Goal: Information Seeking & Learning: Learn about a topic

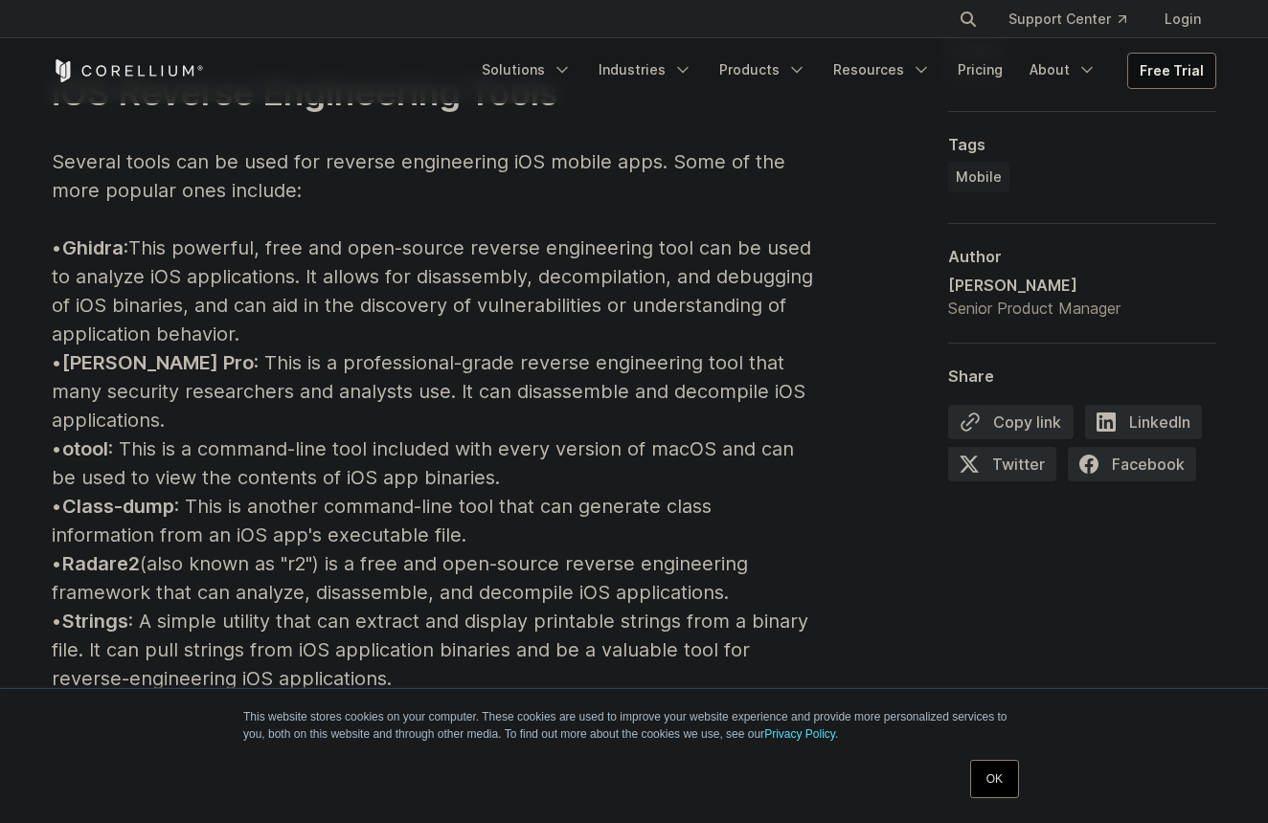
scroll to position [2175, 0]
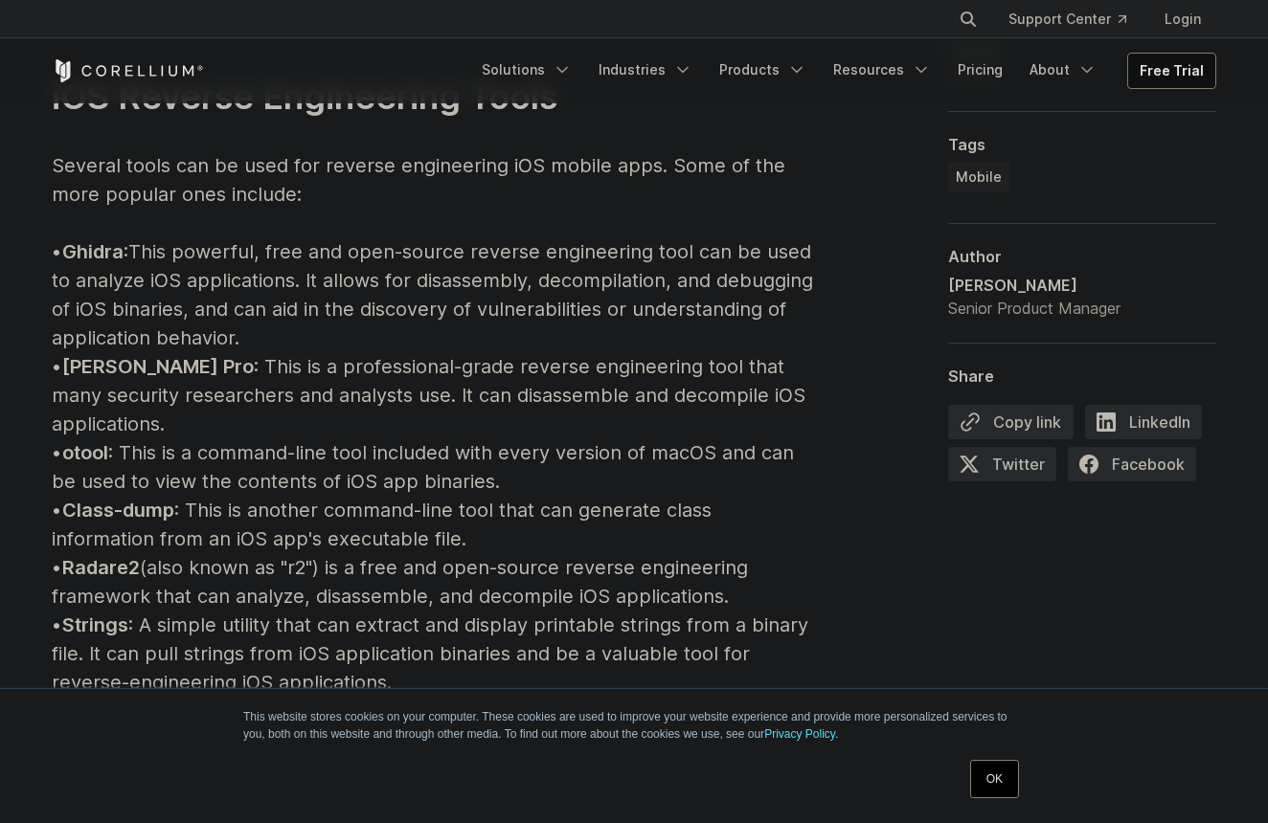
click at [439, 403] on p "iOS Reverse Engineering Tools Several tools can be used for reverse engineering…" at bounding box center [435, 668] width 766 height 1310
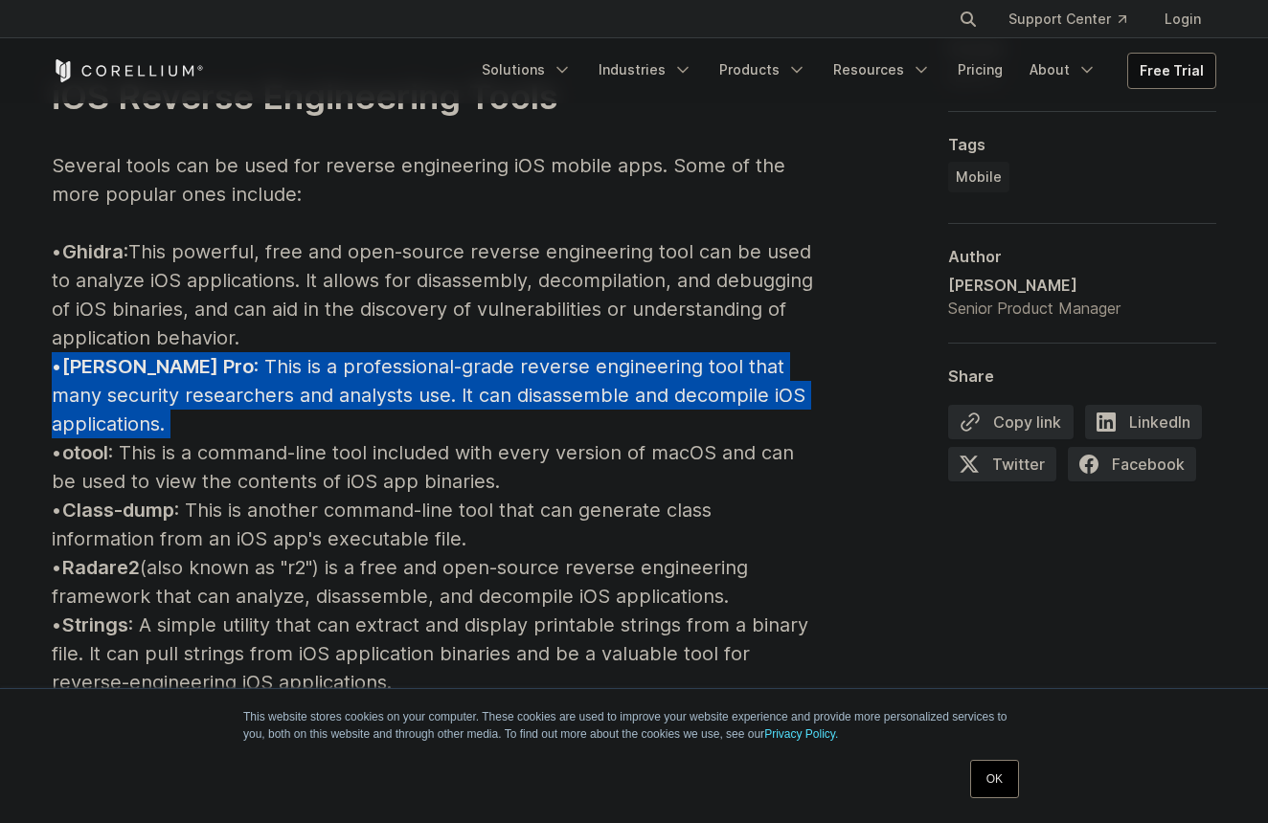
click at [439, 403] on p "iOS Reverse Engineering Tools Several tools can be used for reverse engineering…" at bounding box center [435, 668] width 766 height 1310
click at [519, 403] on p "iOS Reverse Engineering Tools Several tools can be used for reverse engineering…" at bounding box center [435, 668] width 766 height 1310
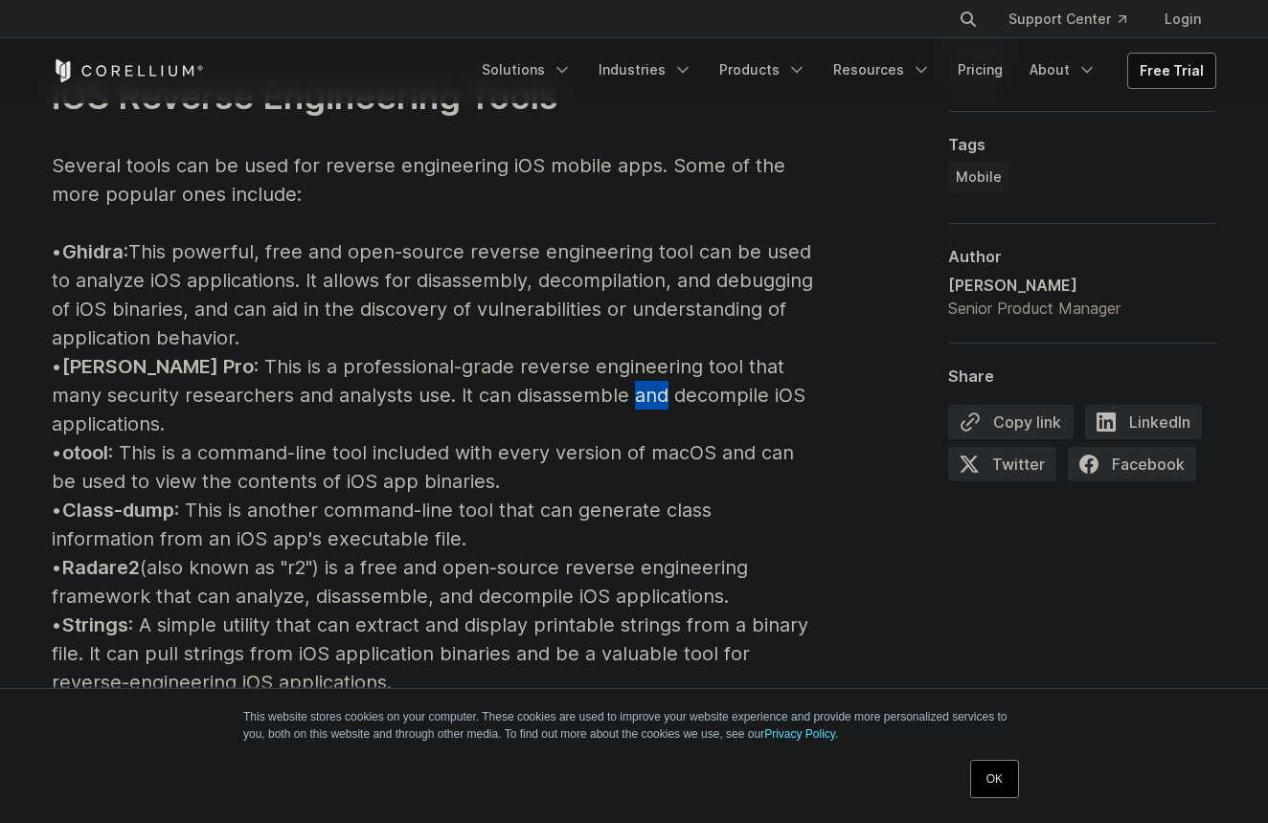
click at [519, 403] on p "iOS Reverse Engineering Tools Several tools can be used for reverse engineering…" at bounding box center [435, 668] width 766 height 1310
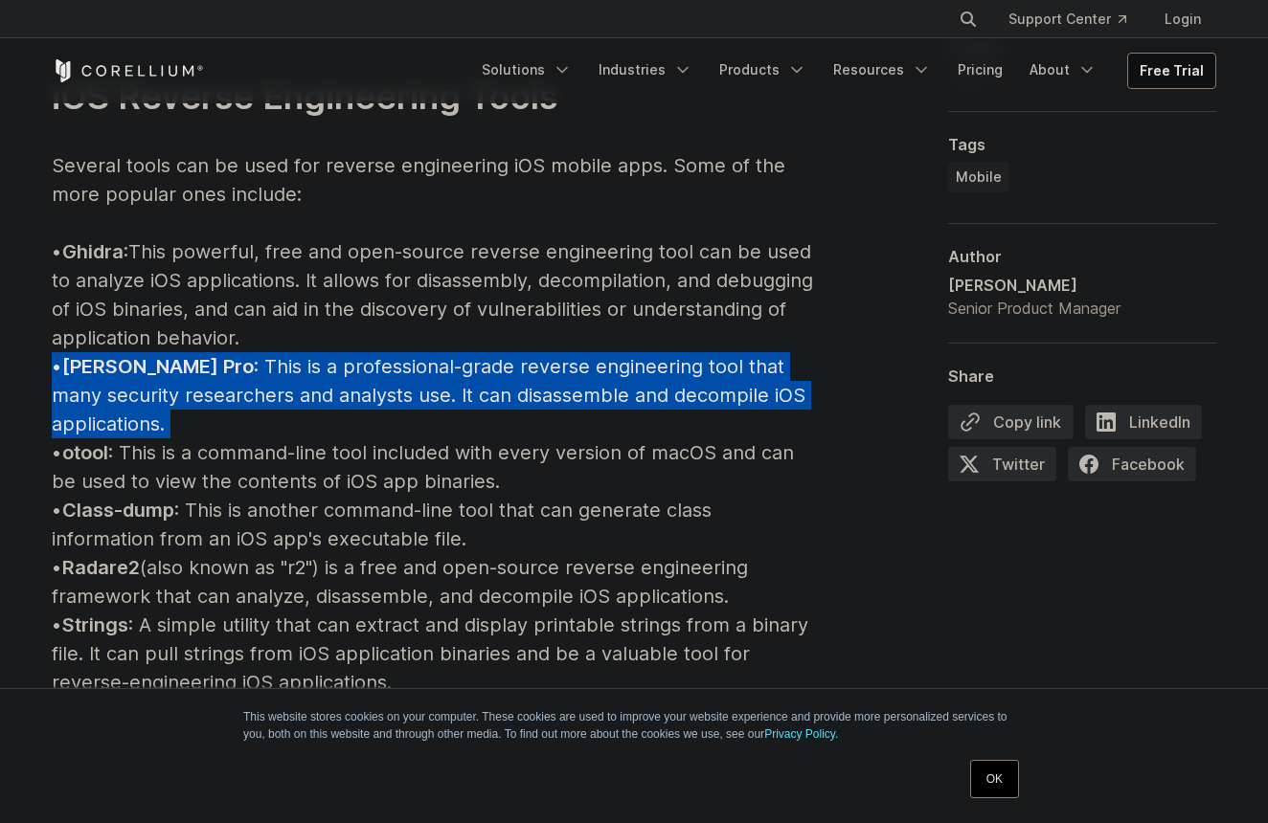
click at [519, 403] on p "iOS Reverse Engineering Tools Several tools can be used for reverse engineering…" at bounding box center [435, 668] width 766 height 1310
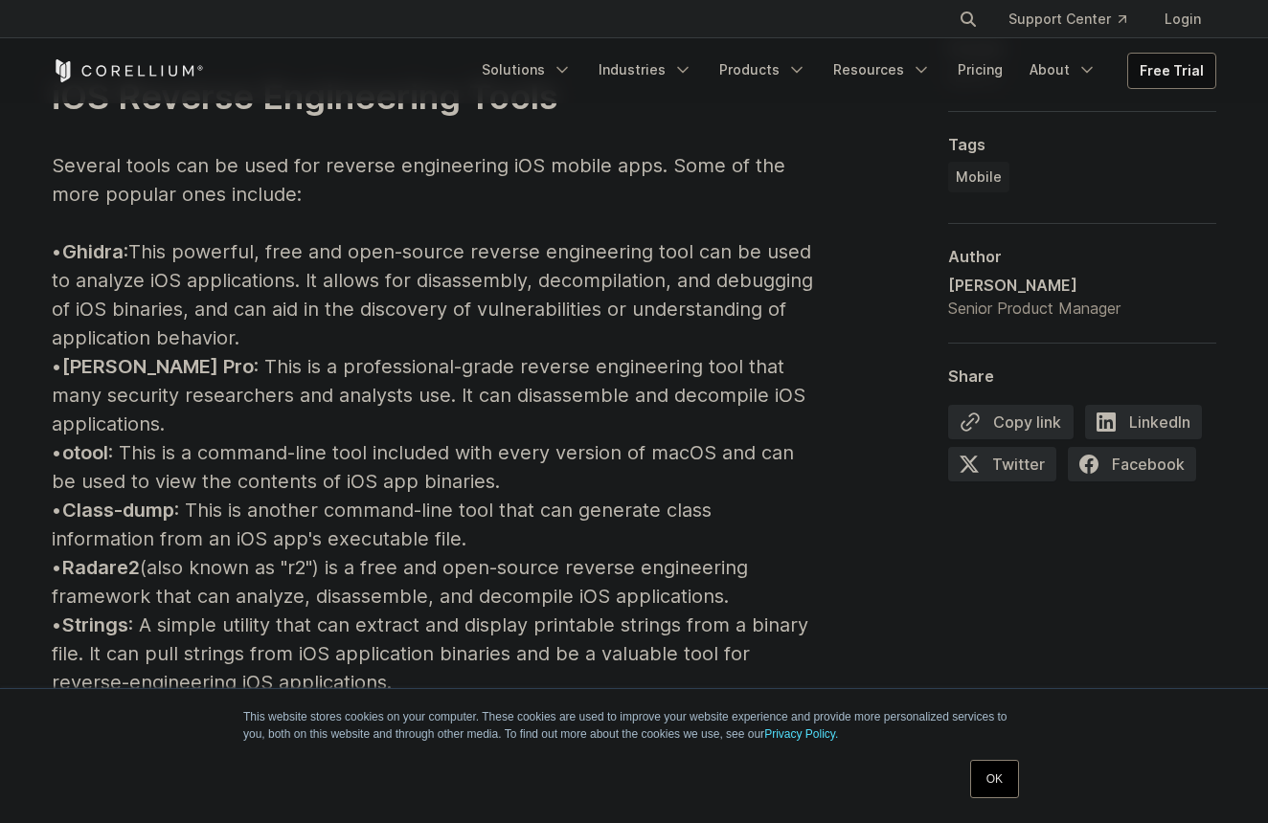
click at [443, 421] on p "iOS Reverse Engineering Tools Several tools can be used for reverse engineering…" at bounding box center [435, 668] width 766 height 1310
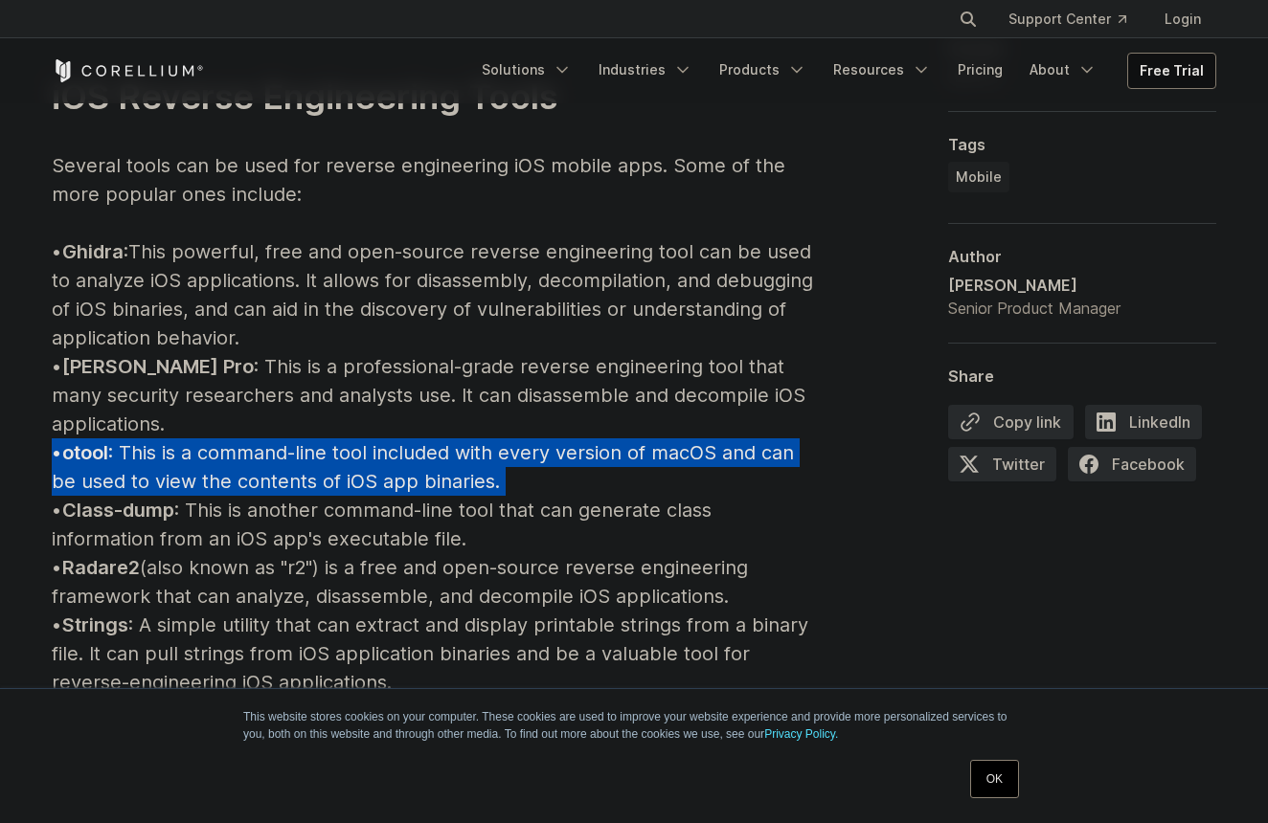
click at [443, 421] on p "iOS Reverse Engineering Tools Several tools can be used for reverse engineering…" at bounding box center [435, 668] width 766 height 1310
click at [504, 421] on p "iOS Reverse Engineering Tools Several tools can be used for reverse engineering…" at bounding box center [435, 668] width 766 height 1310
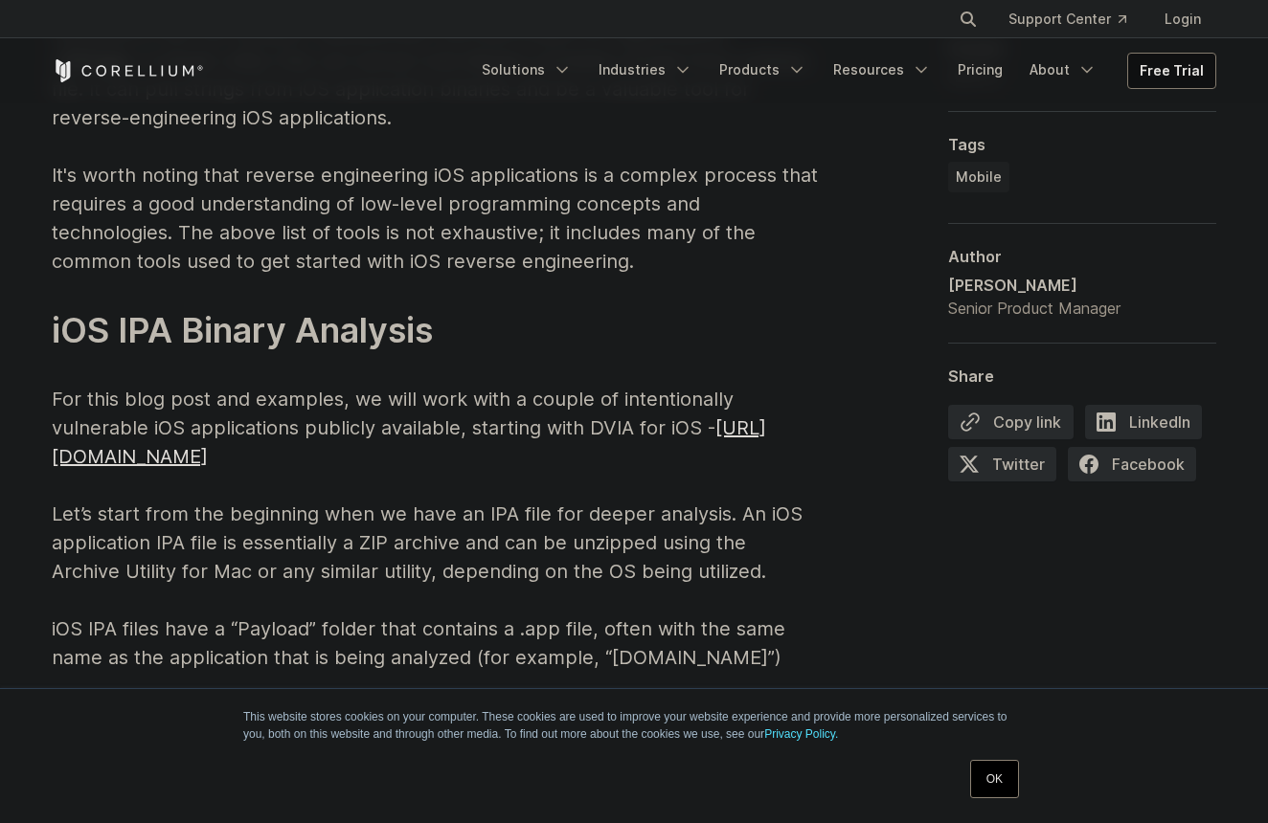
scroll to position [2822, 0]
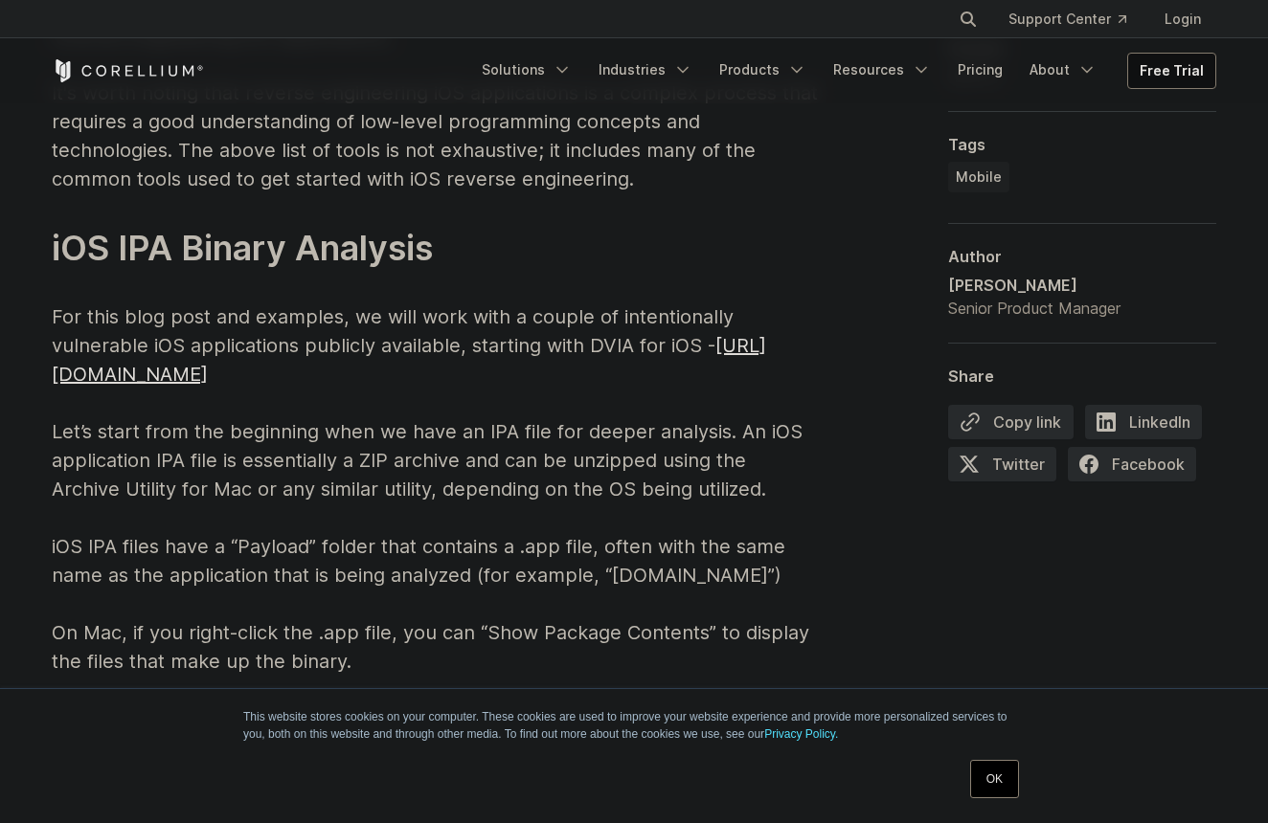
click at [536, 279] on p "iOS Reverse Engineering Tools Several tools can be used for reverse engineering…" at bounding box center [435, 21] width 766 height 1310
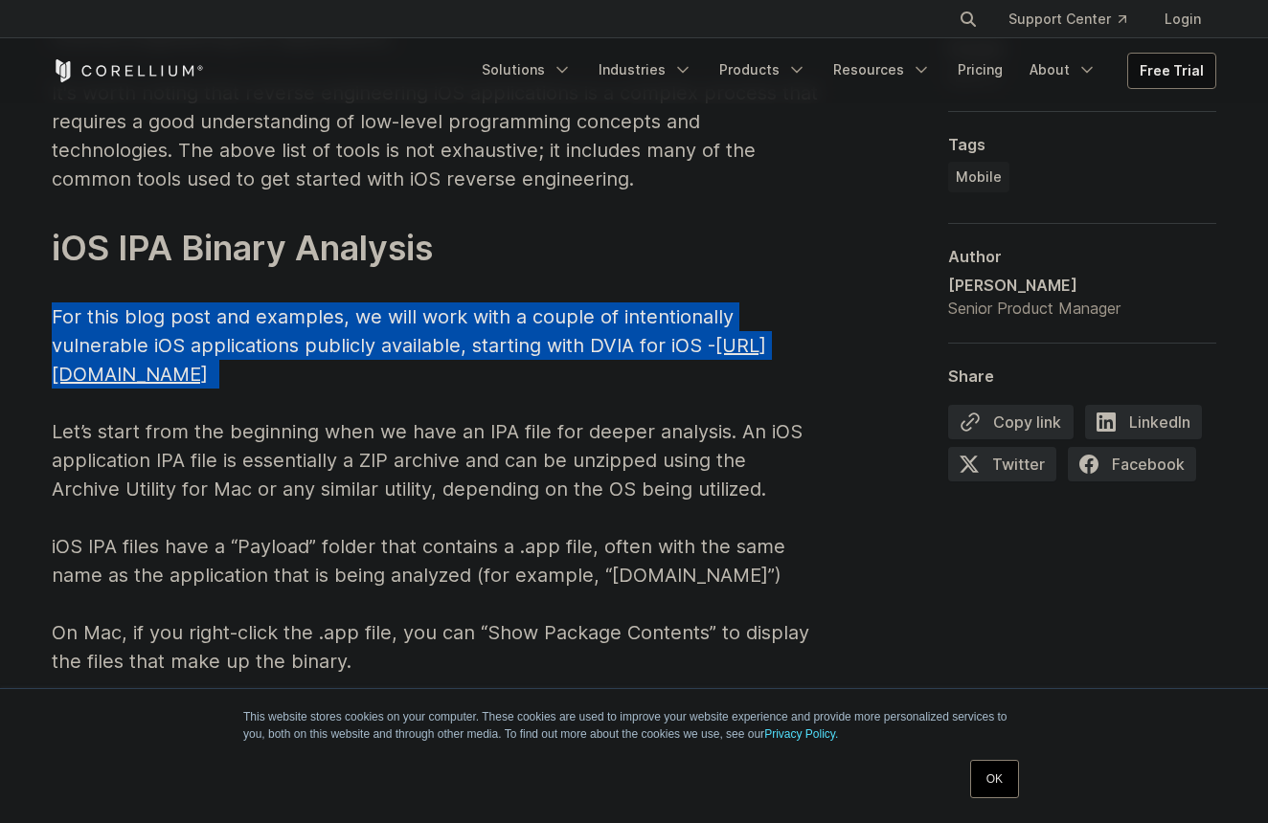
click at [536, 279] on p "iOS Reverse Engineering Tools Several tools can be used for reverse engineering…" at bounding box center [435, 21] width 766 height 1310
click at [580, 293] on p "iOS Reverse Engineering Tools Several tools can be used for reverse engineering…" at bounding box center [435, 21] width 766 height 1310
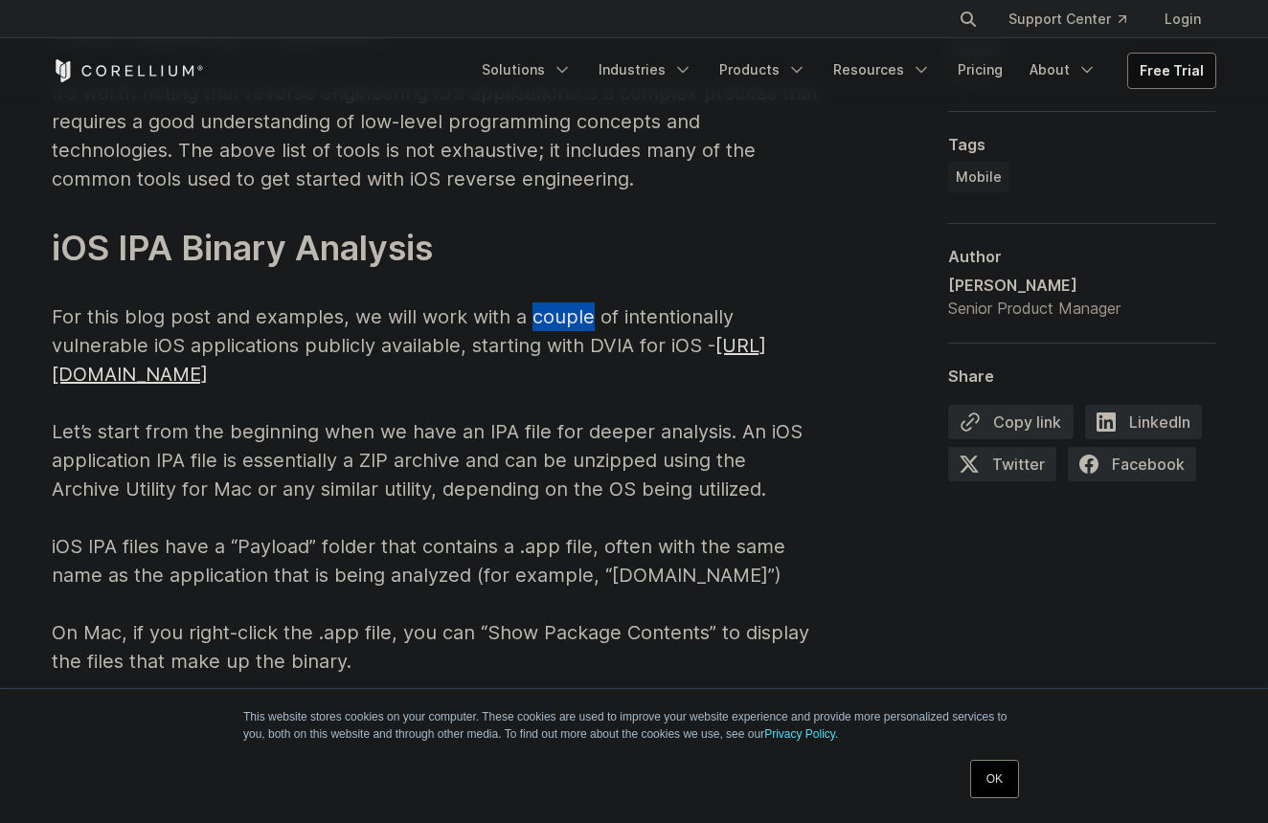
click at [580, 293] on p "iOS Reverse Engineering Tools Several tools can be used for reverse engineering…" at bounding box center [435, 21] width 766 height 1310
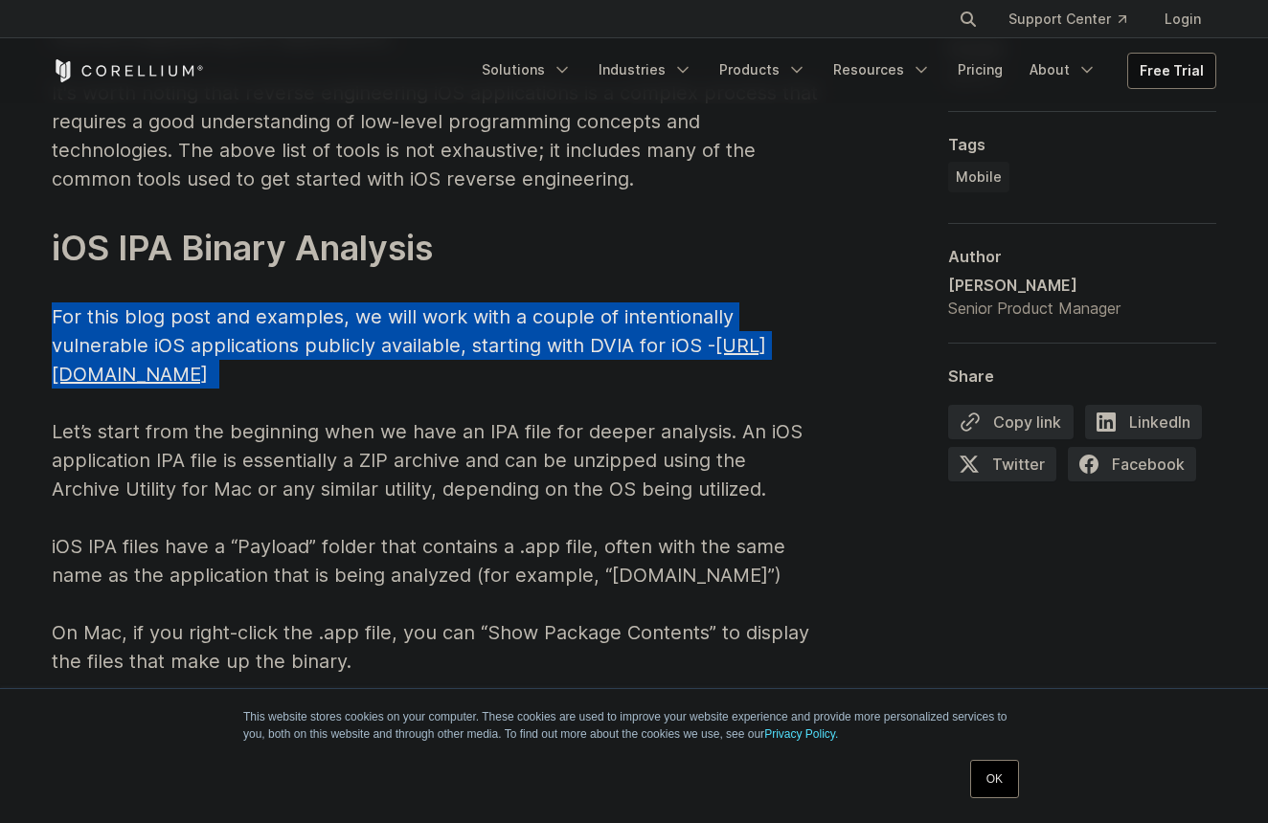
click at [580, 293] on p "iOS Reverse Engineering Tools Several tools can be used for reverse engineering…" at bounding box center [435, 21] width 766 height 1310
click at [489, 285] on p "iOS Reverse Engineering Tools Several tools can be used for reverse engineering…" at bounding box center [435, 21] width 766 height 1310
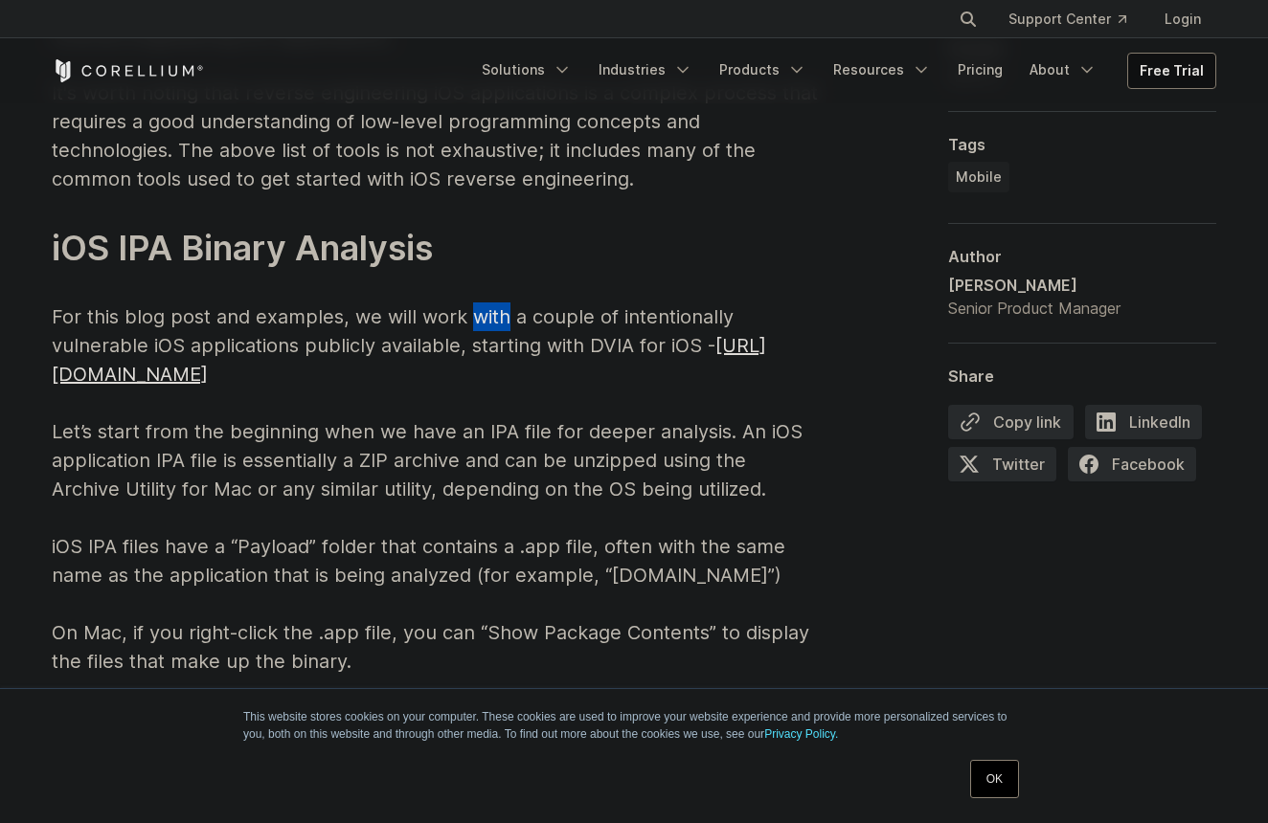
click at [489, 285] on p "iOS Reverse Engineering Tools Several tools can be used for reverse engineering…" at bounding box center [435, 21] width 766 height 1310
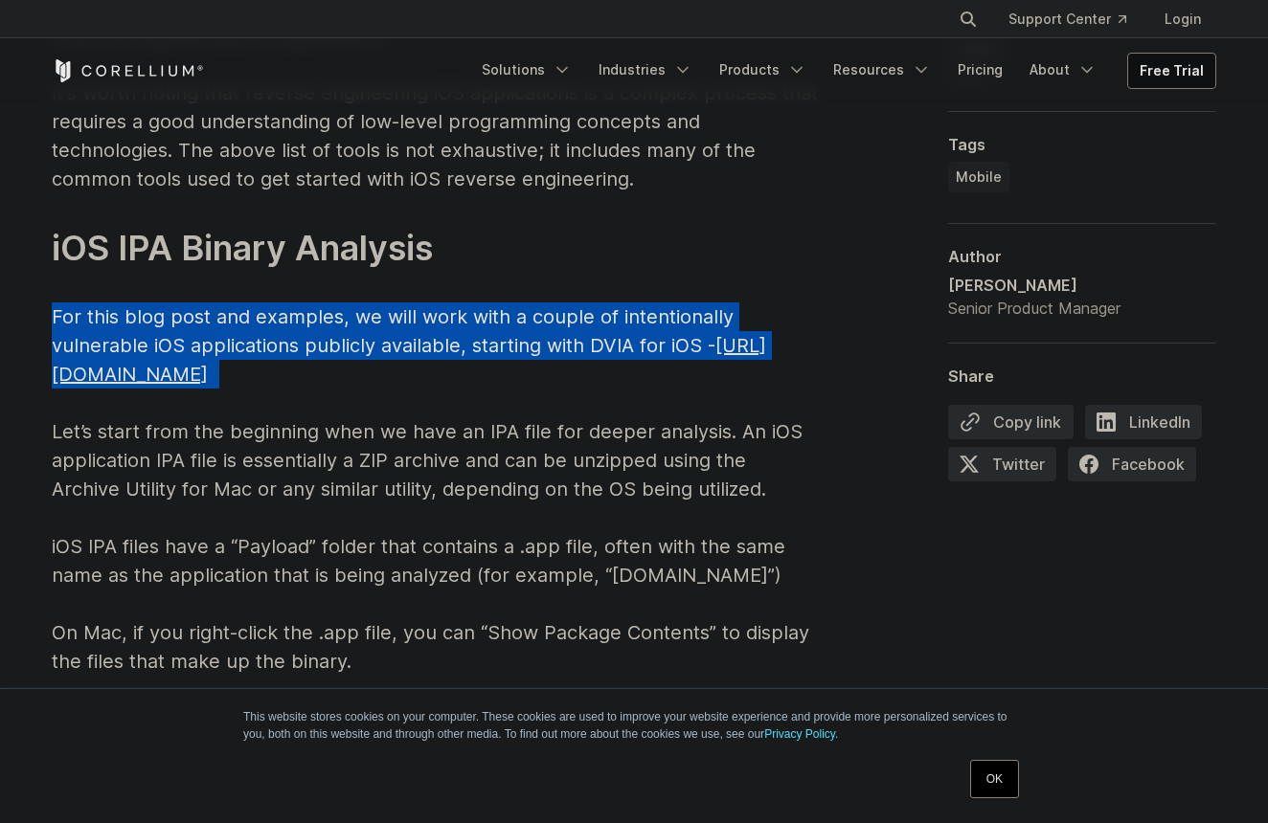
click at [489, 285] on p "iOS Reverse Engineering Tools Several tools can be used for reverse engineering…" at bounding box center [435, 21] width 766 height 1310
click at [566, 285] on p "iOS Reverse Engineering Tools Several tools can be used for reverse engineering…" at bounding box center [435, 21] width 766 height 1310
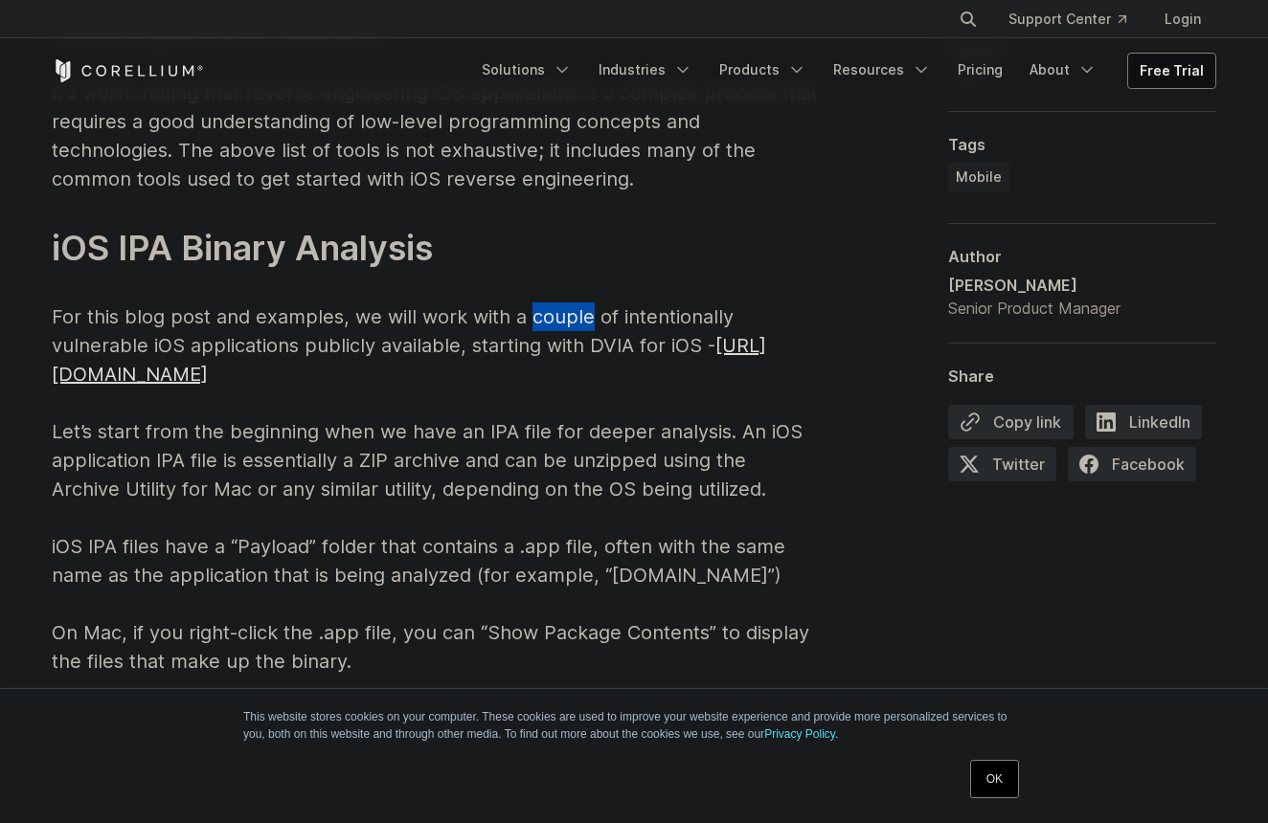
click at [566, 285] on p "iOS Reverse Engineering Tools Several tools can be used for reverse engineering…" at bounding box center [435, 21] width 766 height 1310
click at [595, 321] on p "iOS Reverse Engineering Tools Several tools can be used for reverse engineering…" at bounding box center [435, 21] width 766 height 1310
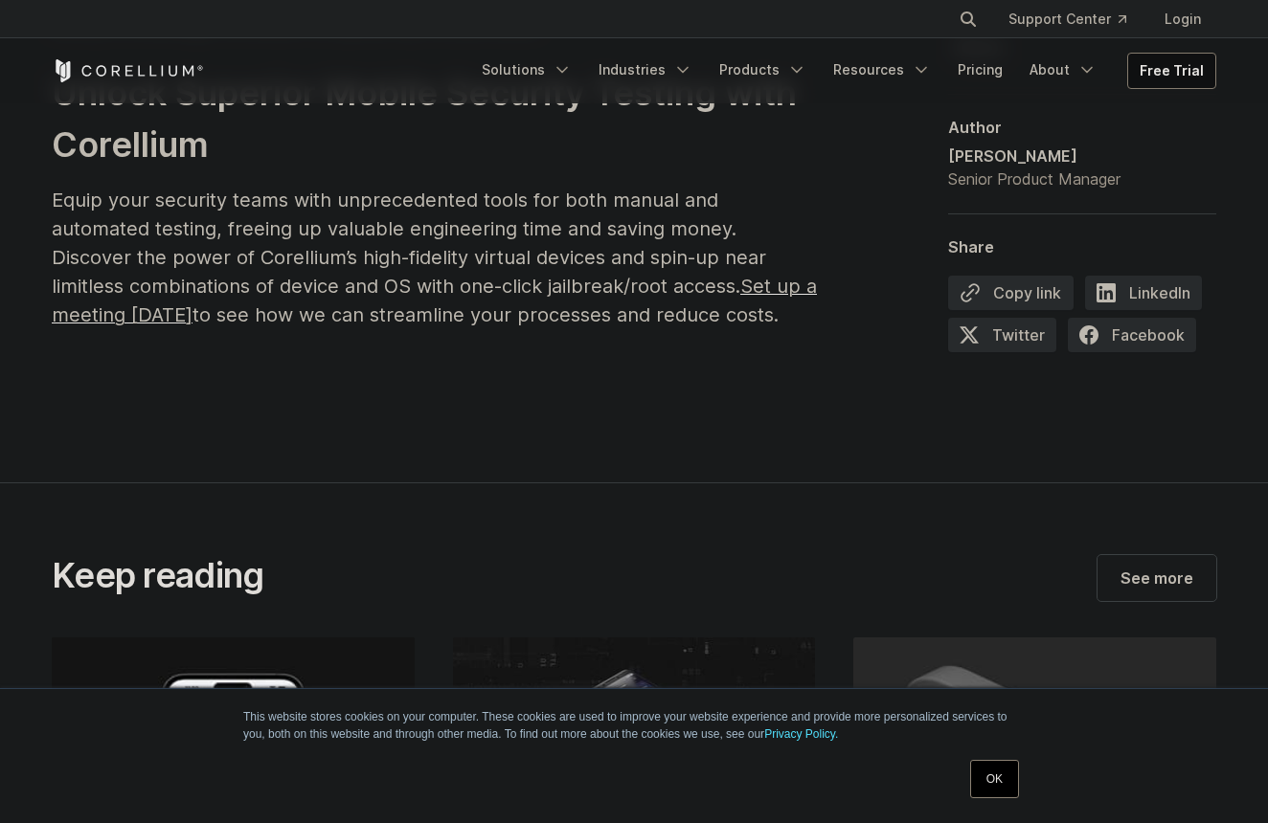
scroll to position [12548, 0]
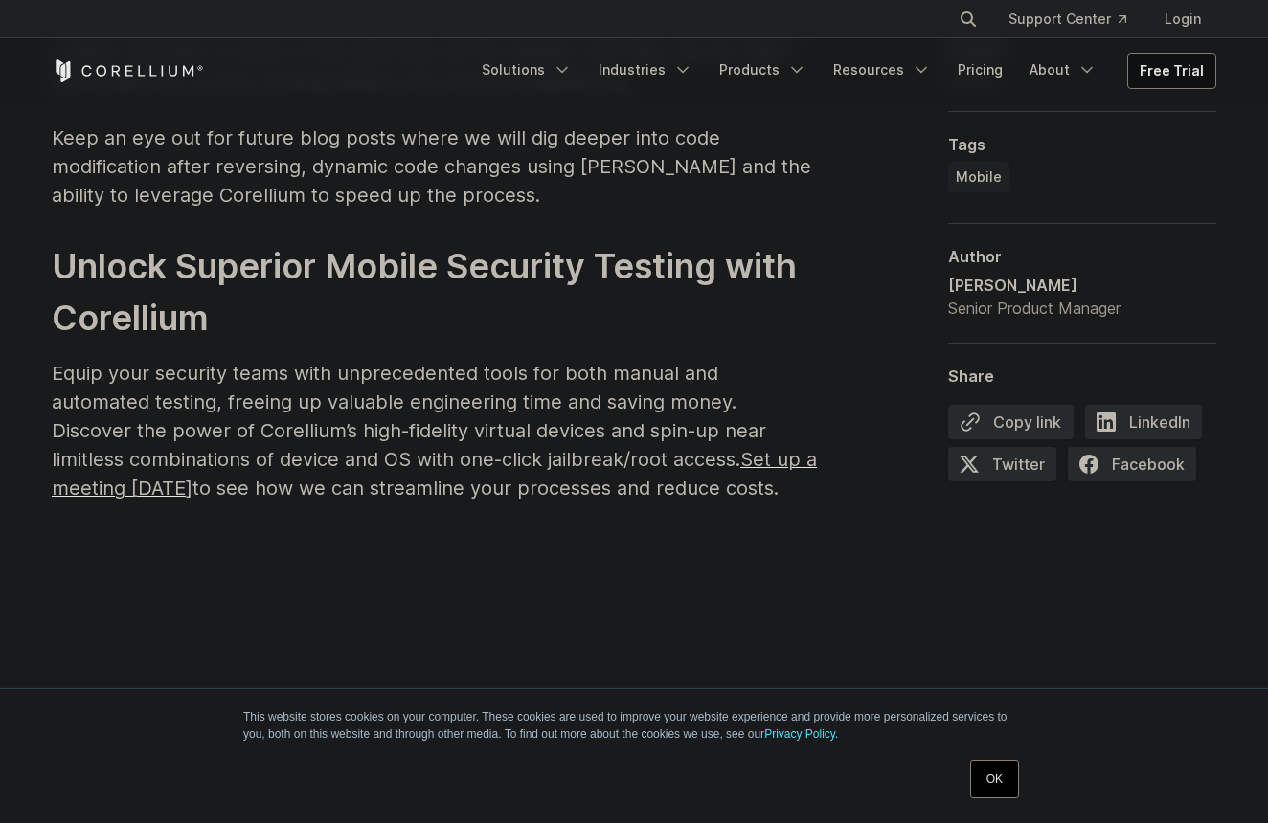
click at [475, 249] on h2 "Unlock Superior Mobile Security Testing with Corellium" at bounding box center [435, 291] width 766 height 103
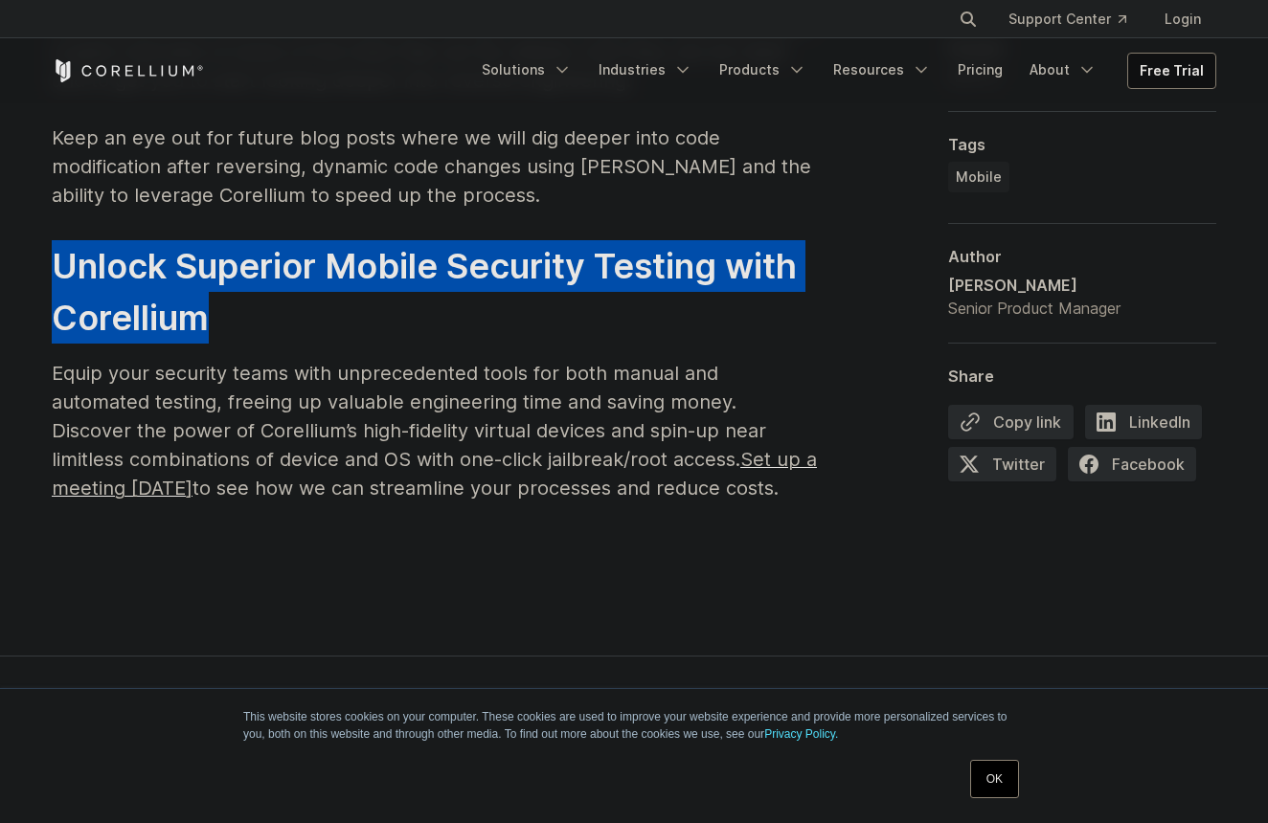
click at [475, 249] on h2 "Unlock Superior Mobile Security Testing with Corellium" at bounding box center [435, 291] width 766 height 103
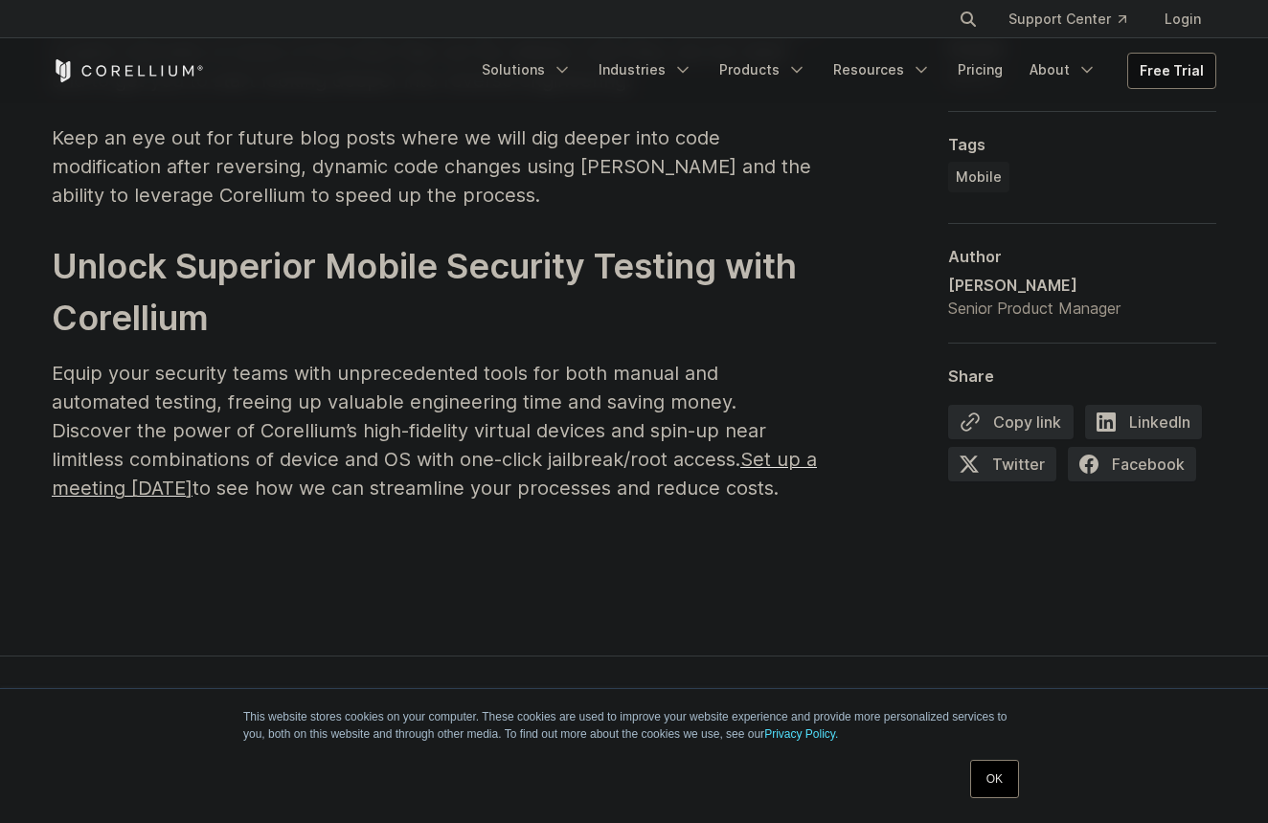
click at [474, 362] on span "Equip your security teams with unprecedented tools for both manual and automate…" at bounding box center [434, 431] width 765 height 138
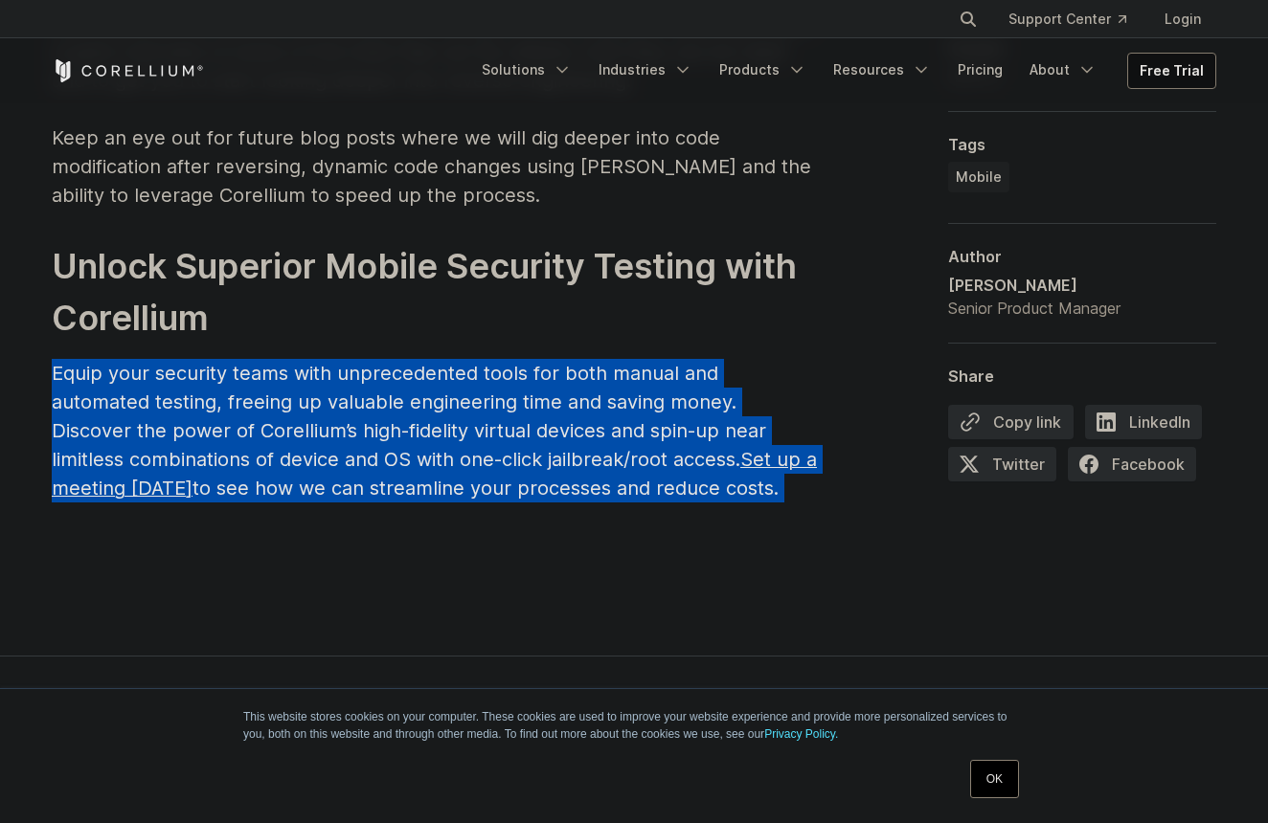
click at [474, 362] on span "Equip your security teams with unprecedented tools for both manual and automate…" at bounding box center [434, 431] width 765 height 138
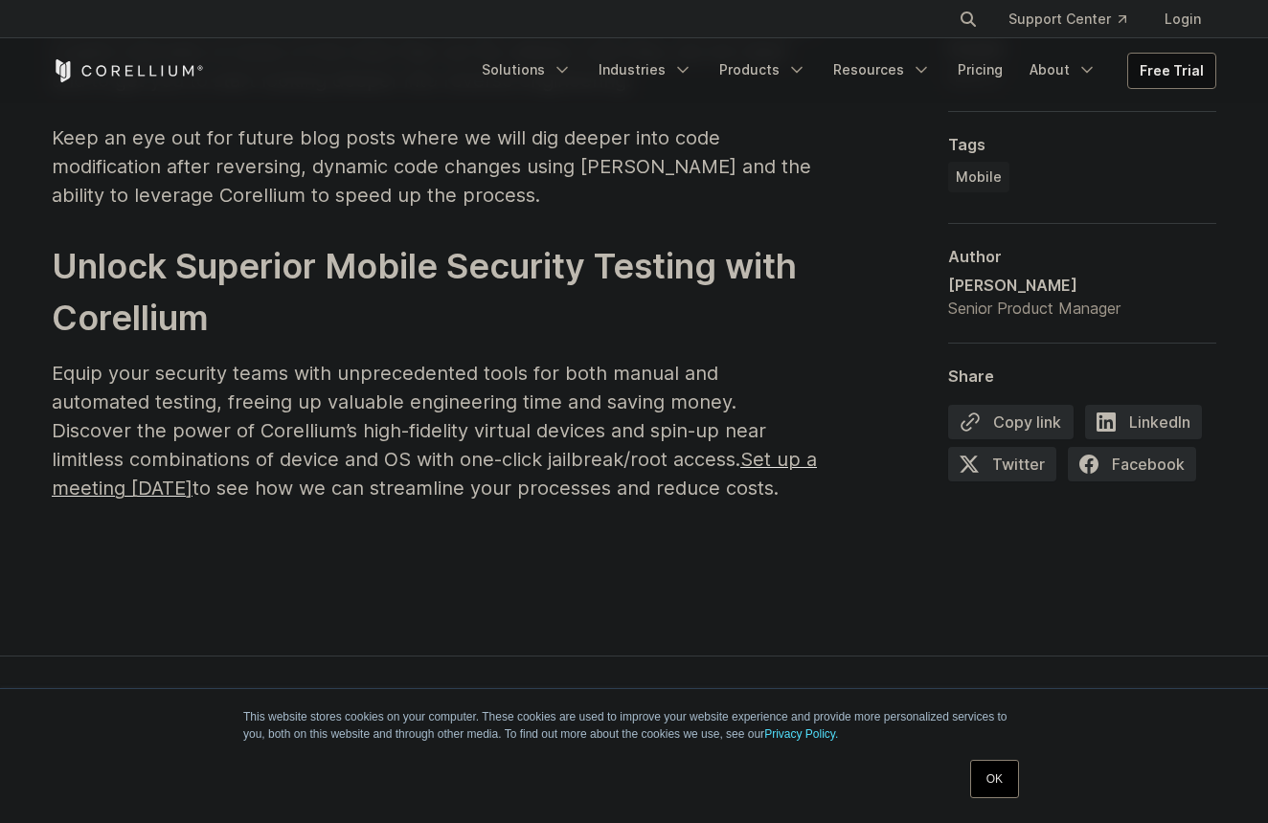
click at [522, 290] on h2 "Unlock Superior Mobile Security Testing with Corellium" at bounding box center [435, 291] width 766 height 103
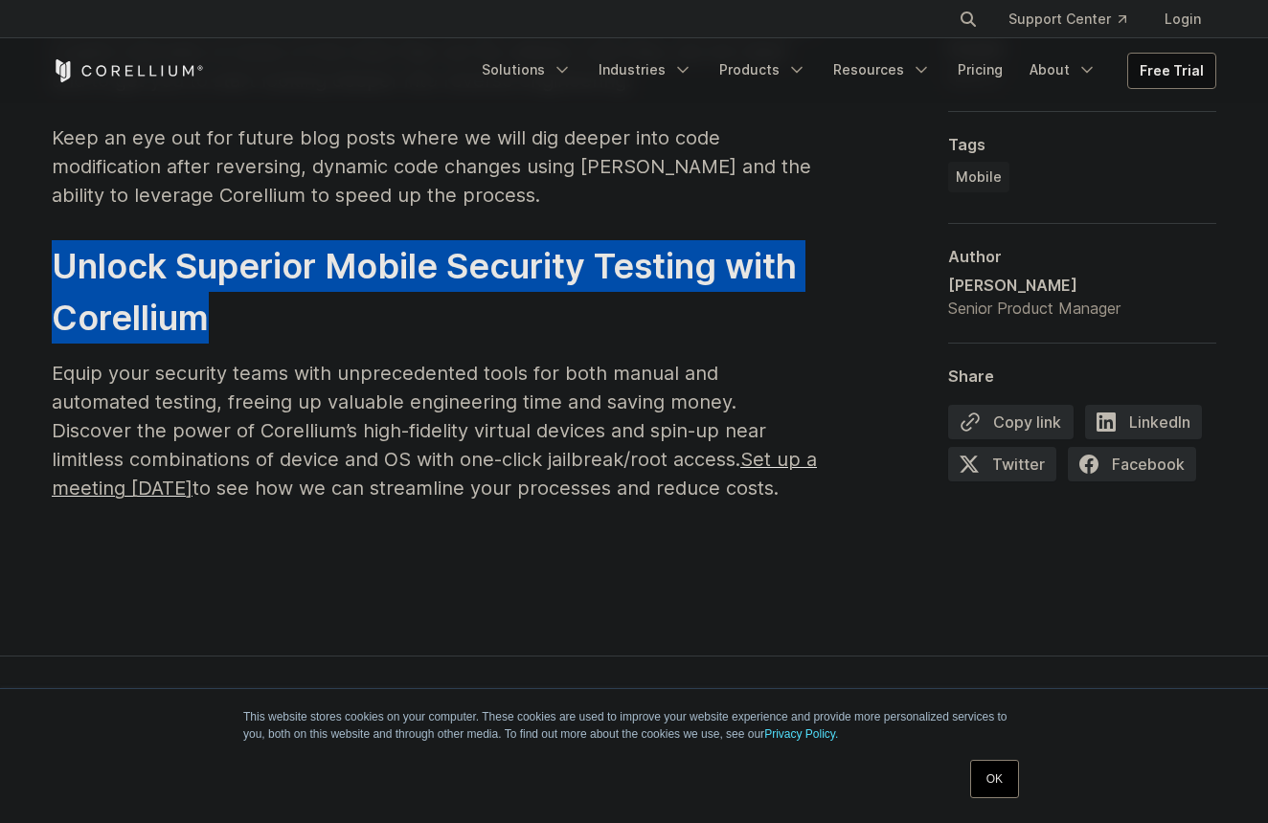
click at [522, 290] on h2 "Unlock Superior Mobile Security Testing with Corellium" at bounding box center [435, 291] width 766 height 103
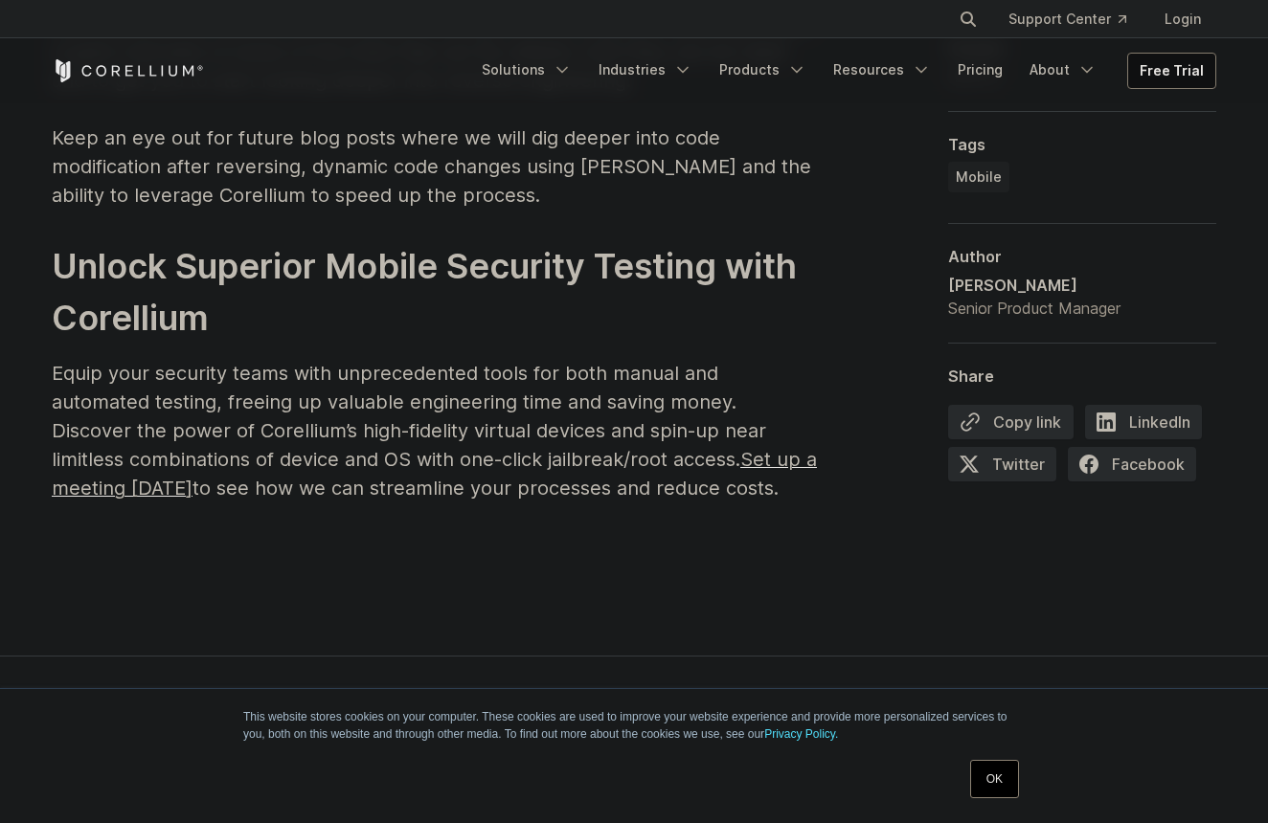
click at [528, 362] on span "Equip your security teams with unprecedented tools for both manual and automate…" at bounding box center [434, 431] width 765 height 138
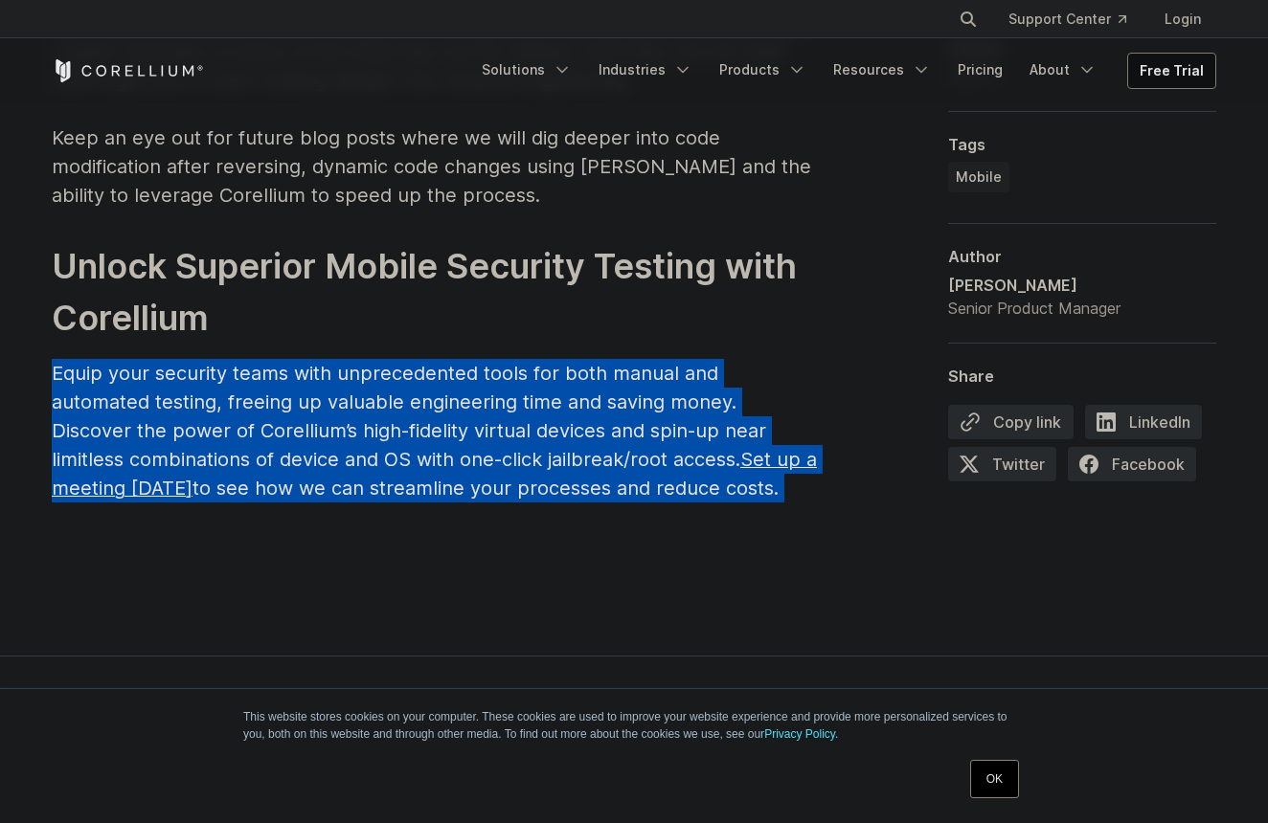
click at [528, 362] on span "Equip your security teams with unprecedented tools for both manual and automate…" at bounding box center [434, 431] width 765 height 138
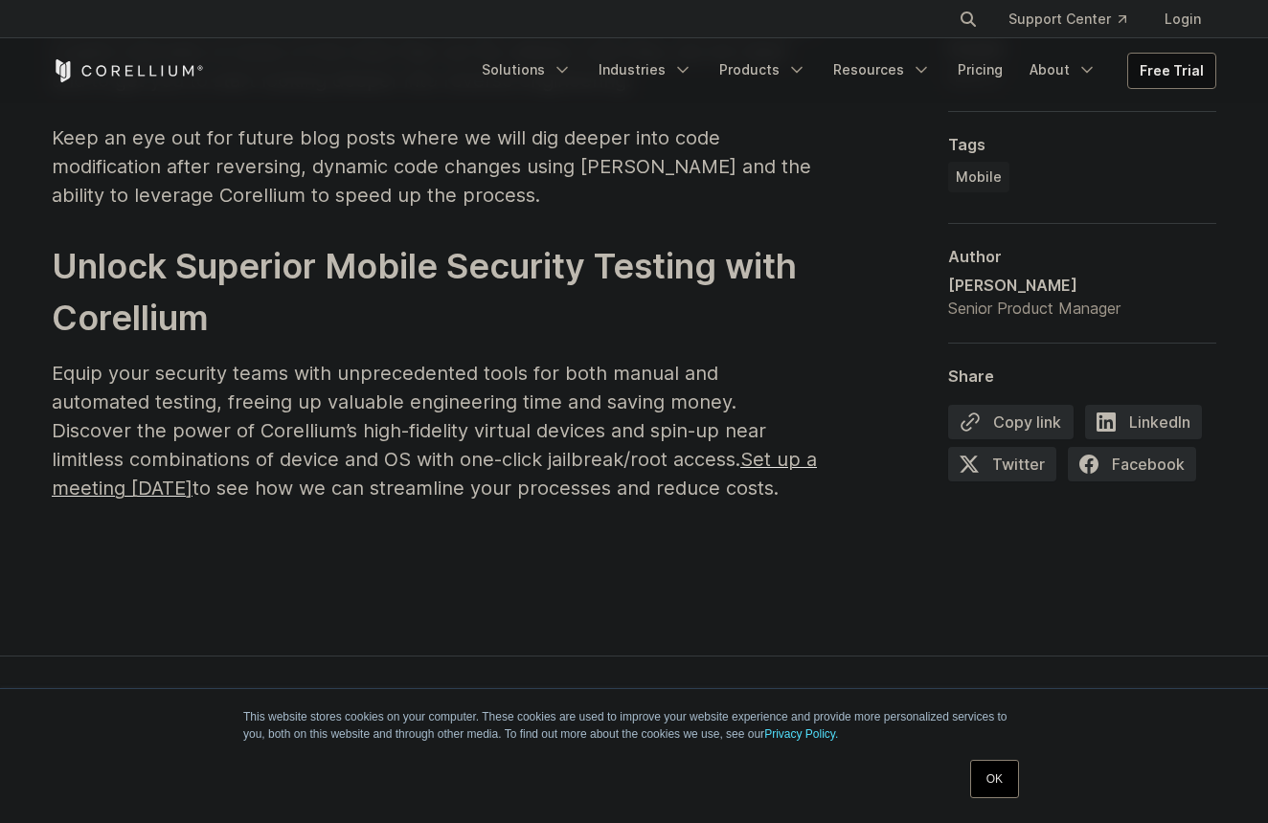
click at [547, 240] on h2 "Unlock Superior Mobile Security Testing with Corellium" at bounding box center [435, 291] width 766 height 103
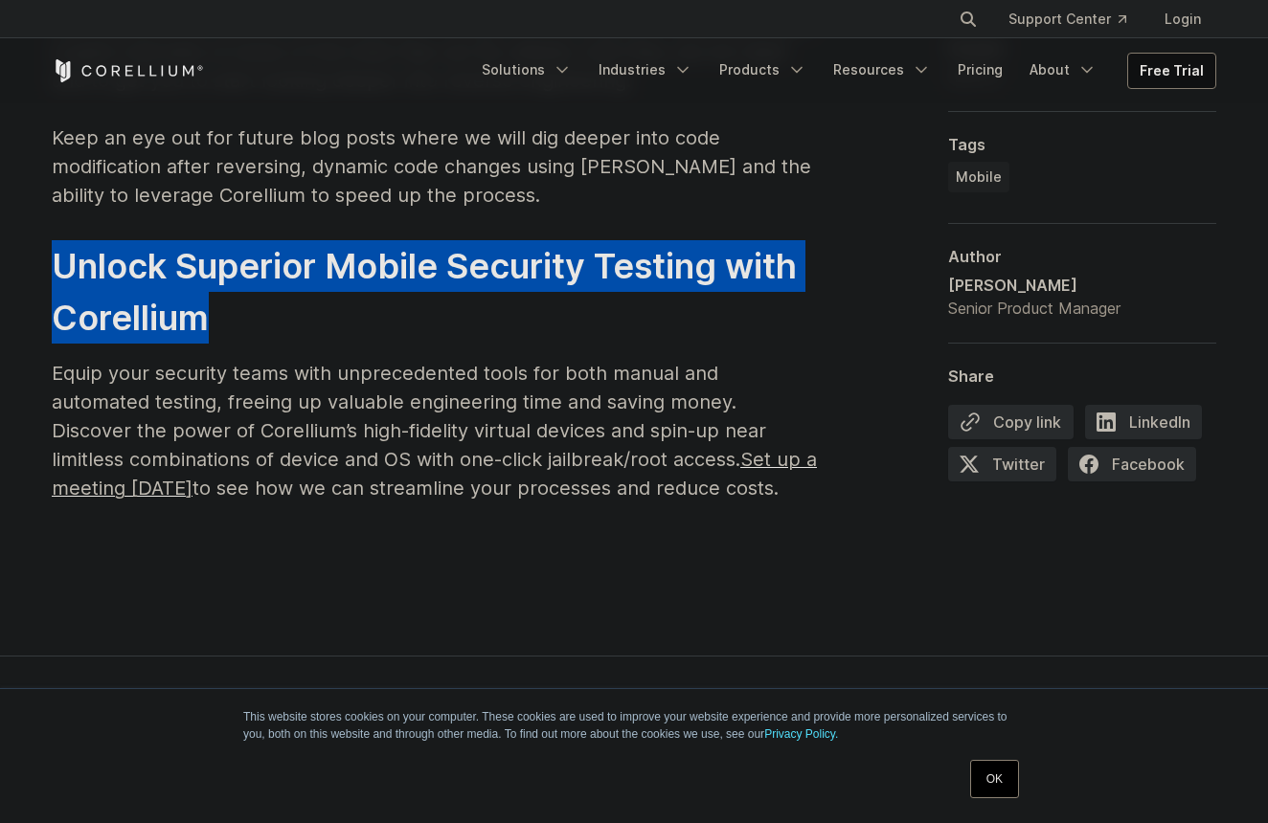
click at [547, 240] on h2 "Unlock Superior Mobile Security Testing with Corellium" at bounding box center [435, 291] width 766 height 103
click at [597, 240] on h2 "Unlock Superior Mobile Security Testing with Corellium" at bounding box center [435, 291] width 766 height 103
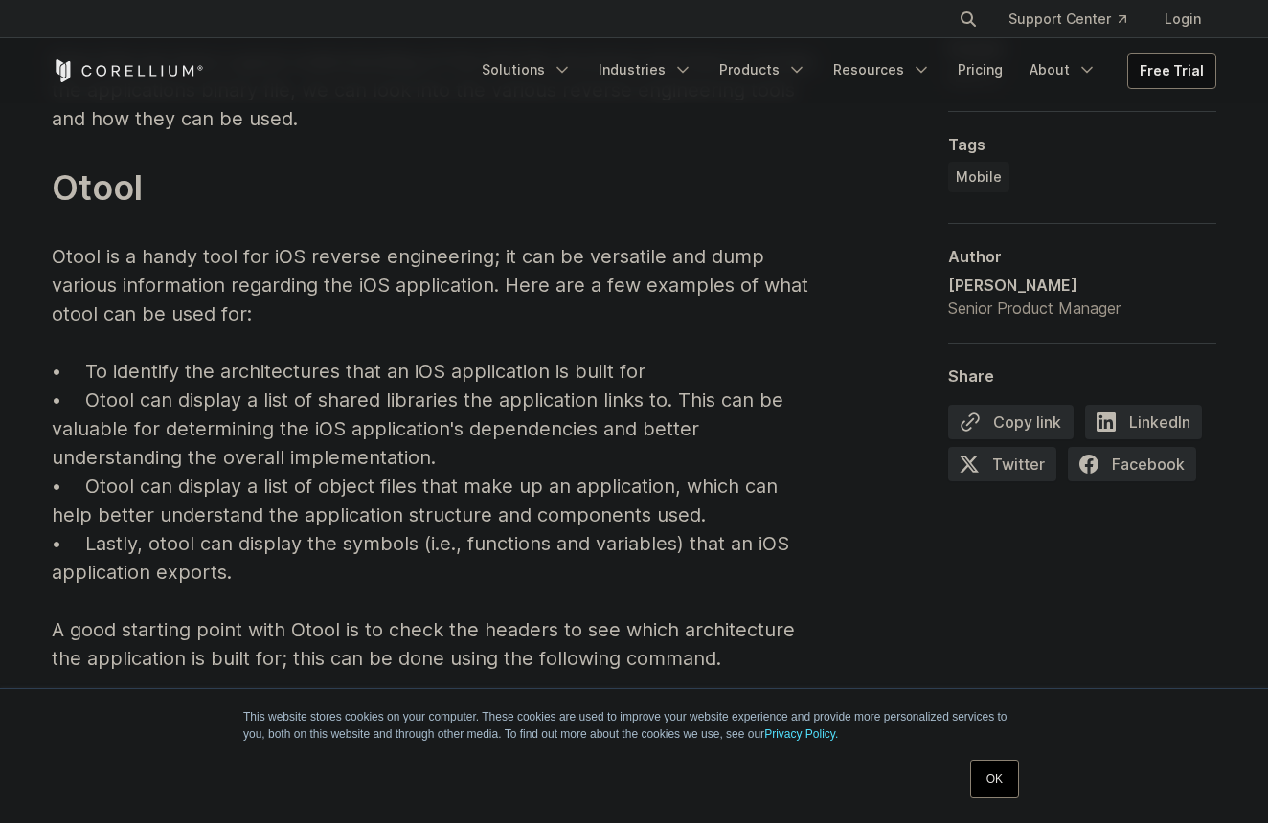
scroll to position [3968, 0]
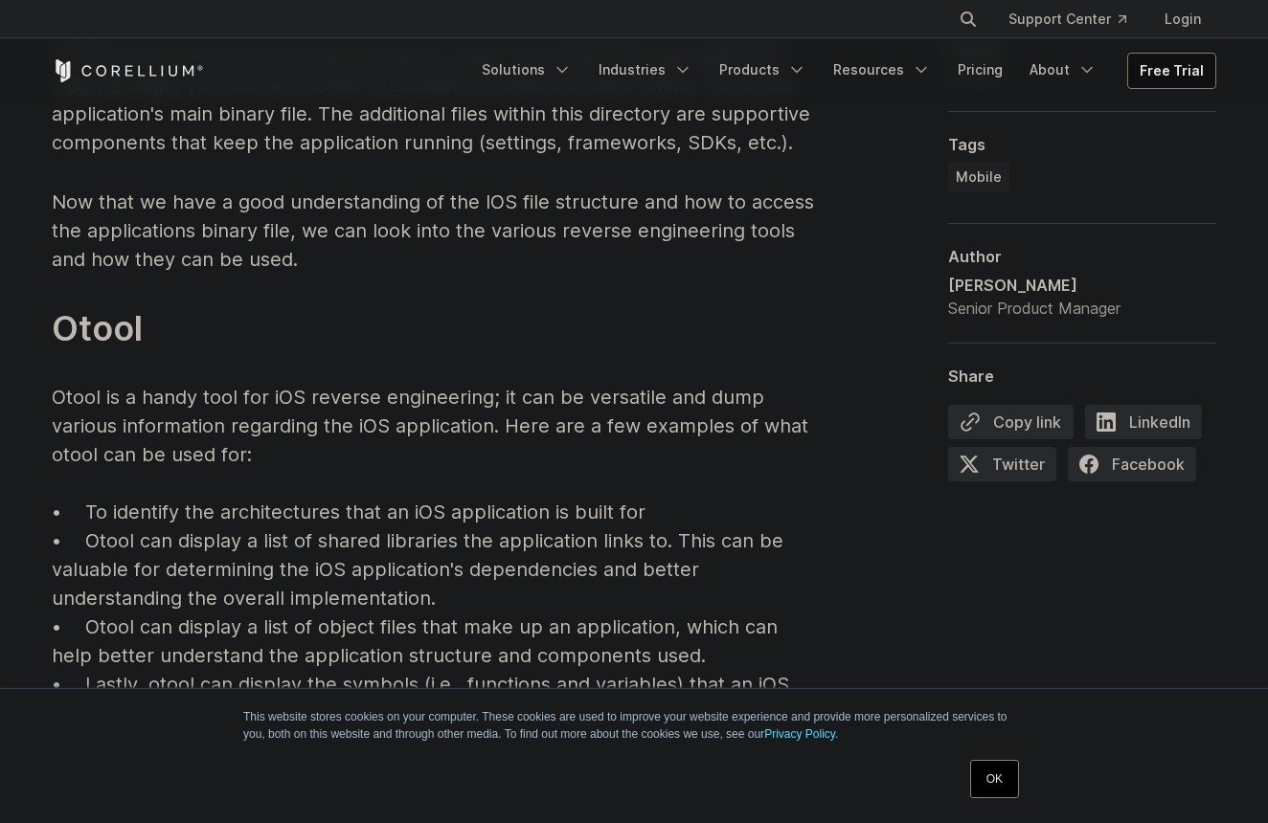
click at [459, 360] on p "Now that we have a good understanding of the IOS file structure and how to acce…" at bounding box center [435, 501] width 766 height 626
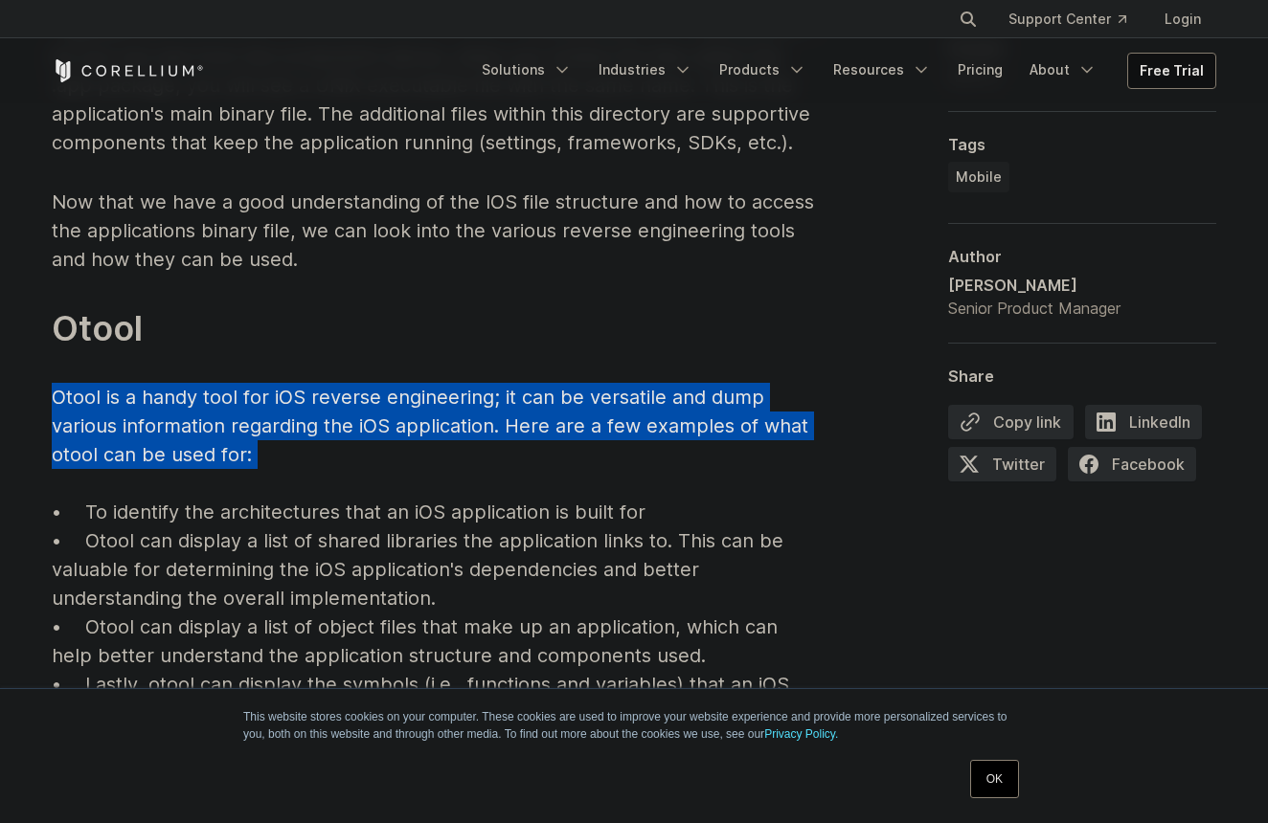
click at [459, 360] on p "Now that we have a good understanding of the IOS file structure and how to acce…" at bounding box center [435, 501] width 766 height 626
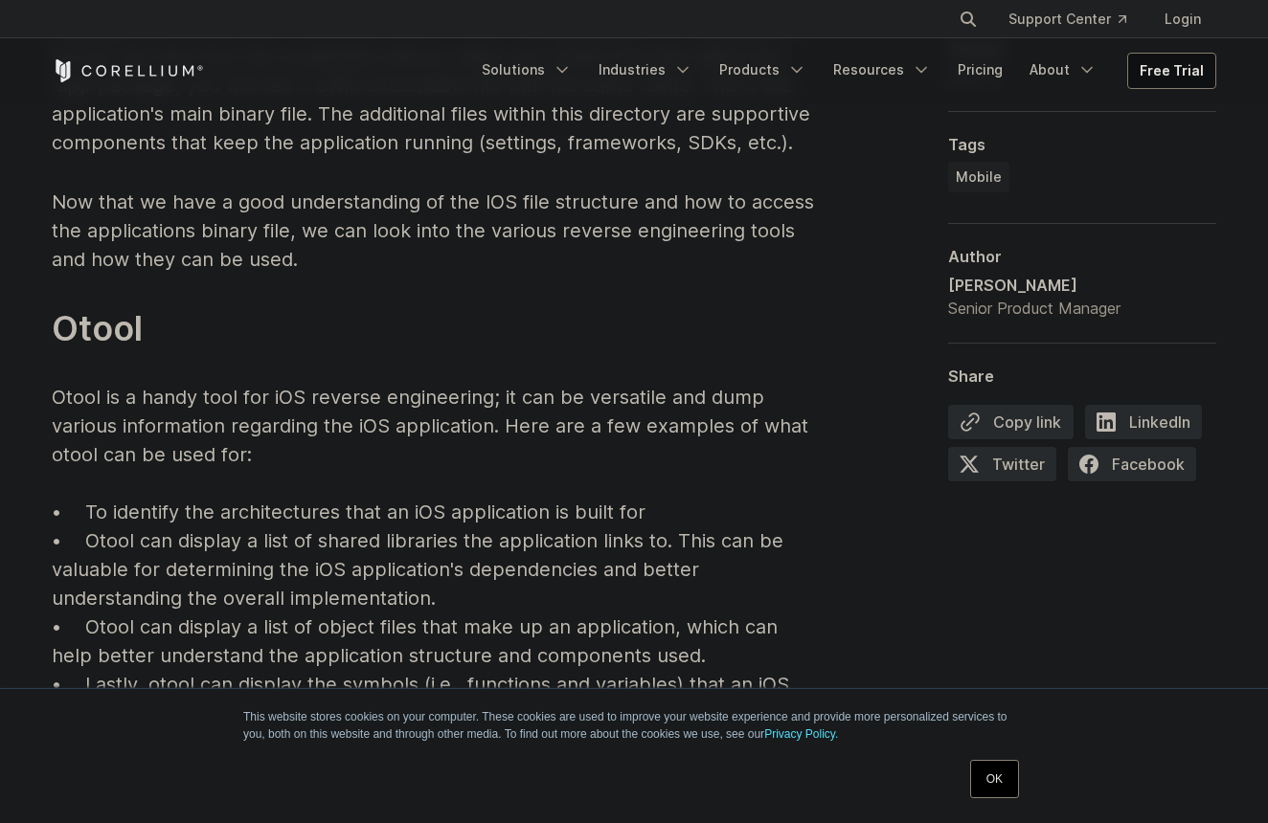
click at [505, 225] on p "Now that we have a good understanding of the IOS file structure and how to acce…" at bounding box center [435, 501] width 766 height 626
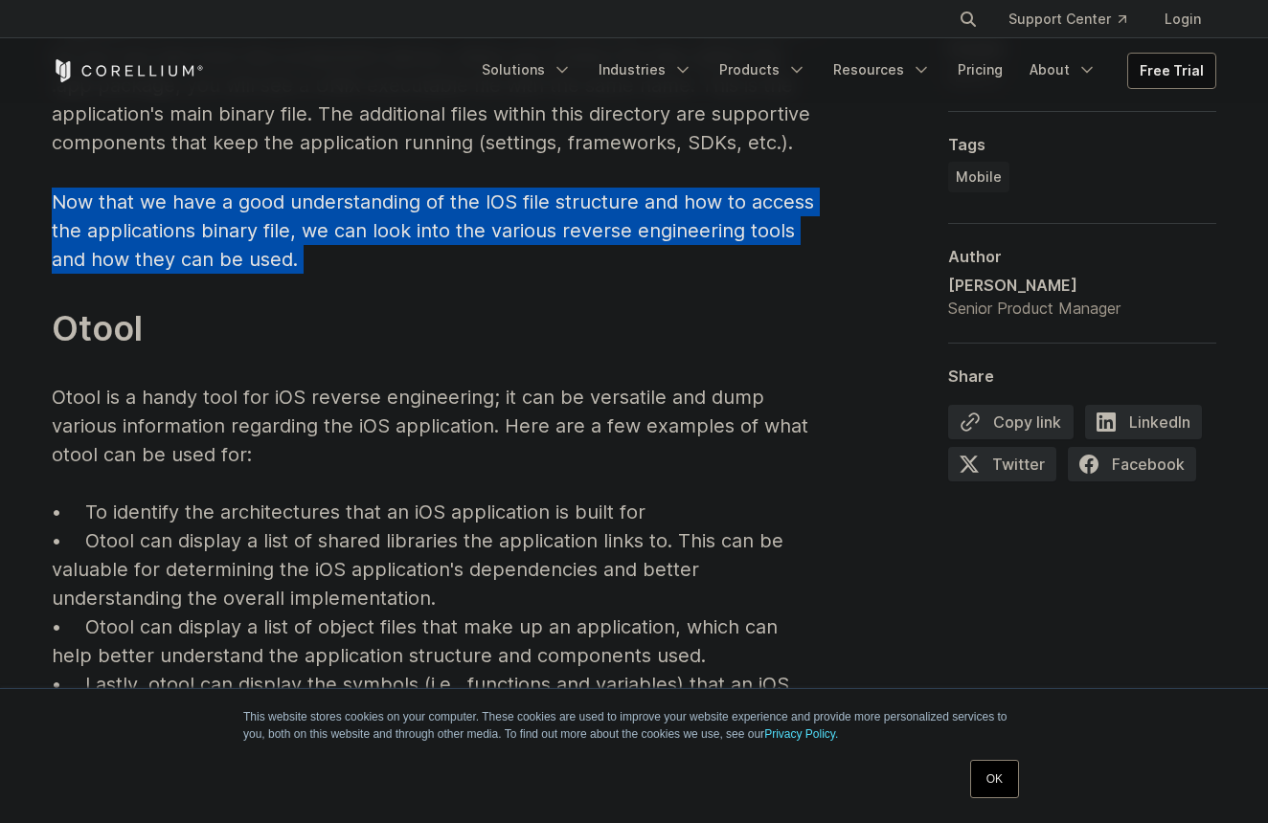
click at [505, 225] on p "Now that we have a good understanding of the IOS file structure and how to acce…" at bounding box center [435, 501] width 766 height 626
click at [532, 225] on p "Now that we have a good understanding of the IOS file structure and how to acce…" at bounding box center [435, 501] width 766 height 626
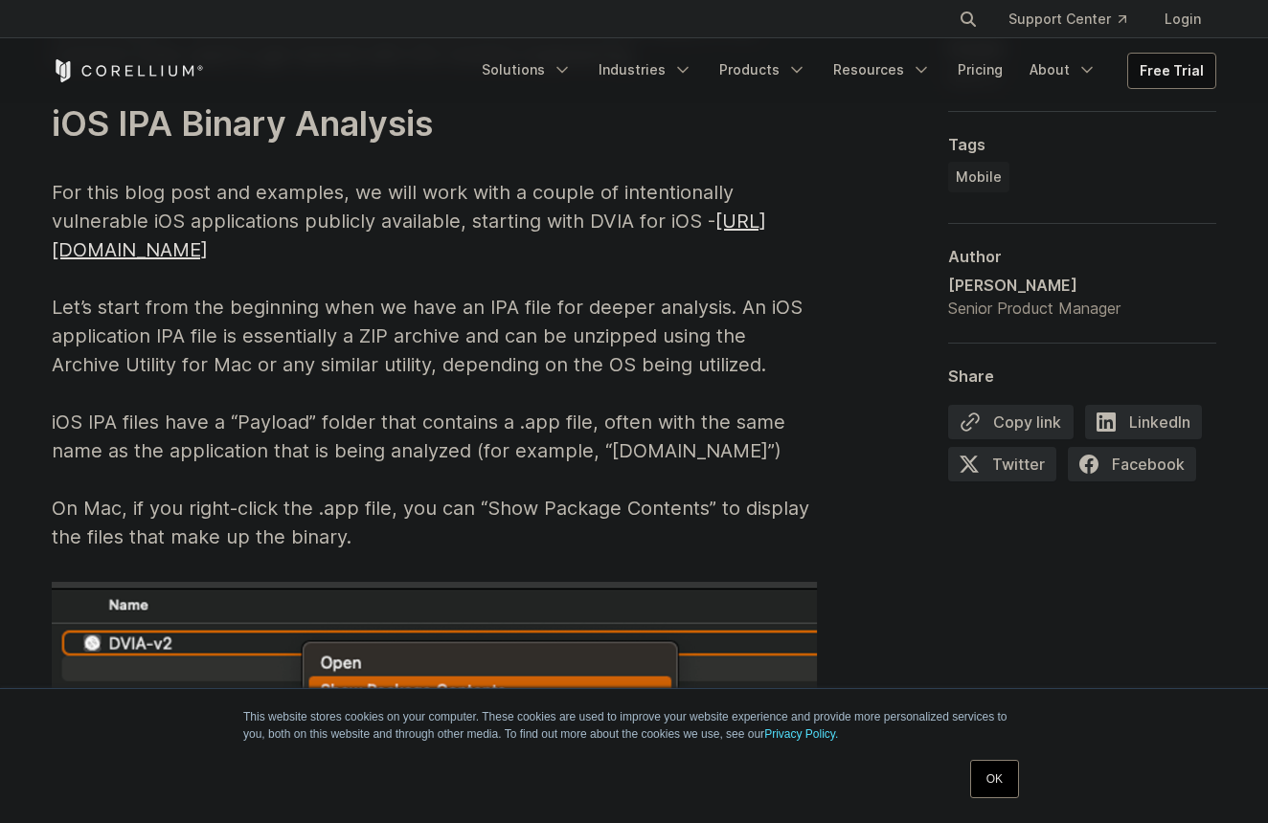
scroll to position [3075, 0]
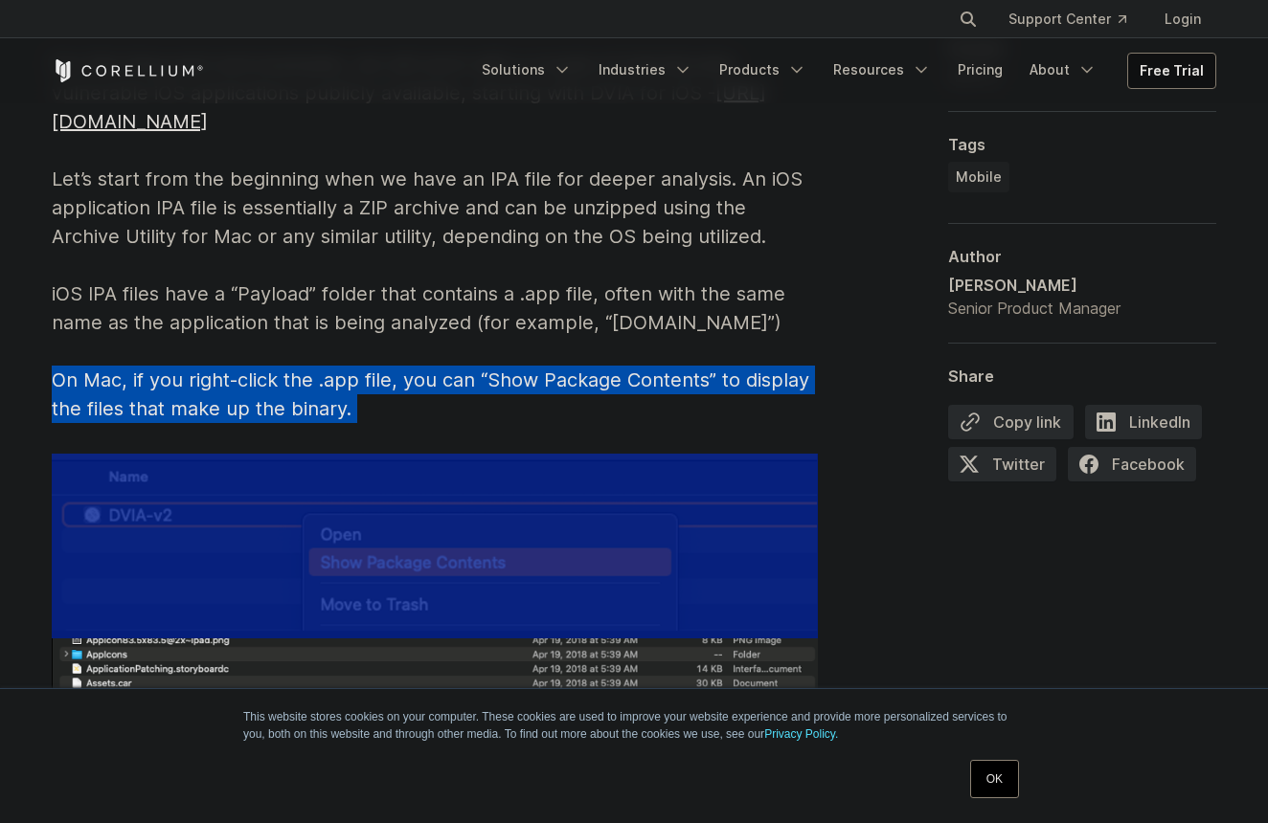
drag, startPoint x: 359, startPoint y: 343, endPoint x: 507, endPoint y: 343, distance: 148.4
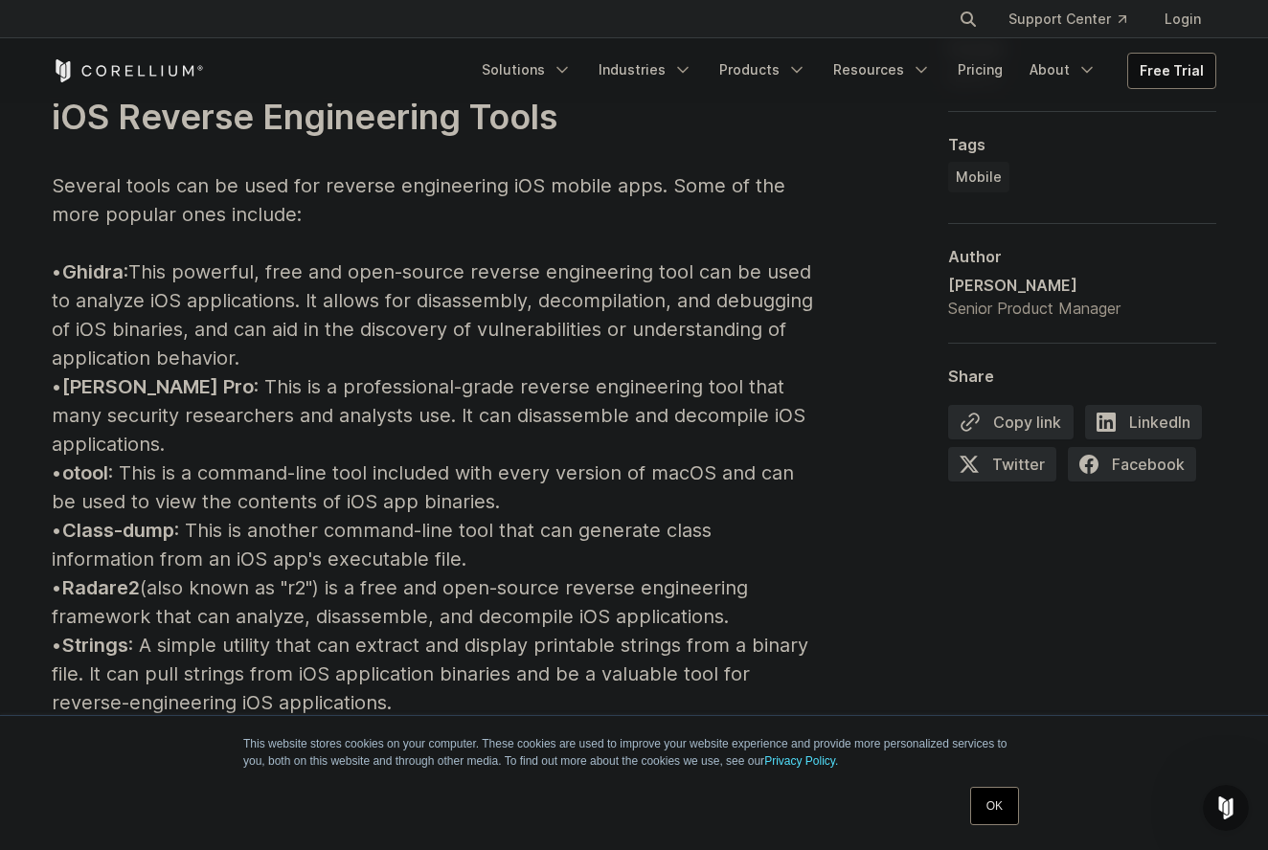
scroll to position [2140, 0]
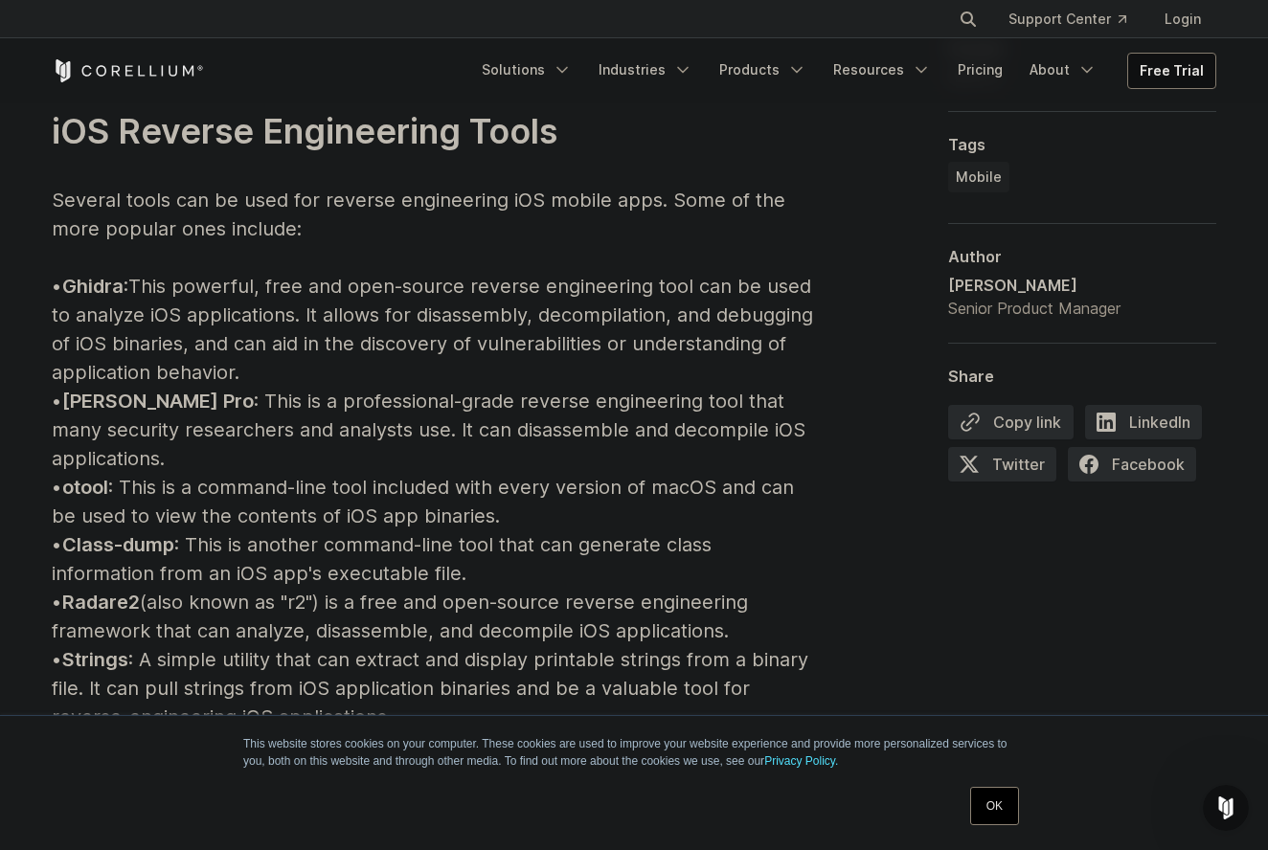
click at [551, 339] on p "iOS Reverse Engineering Tools Several tools can be used for reverse engineering…" at bounding box center [435, 703] width 766 height 1310
